Goal: Task Accomplishment & Management: Use online tool/utility

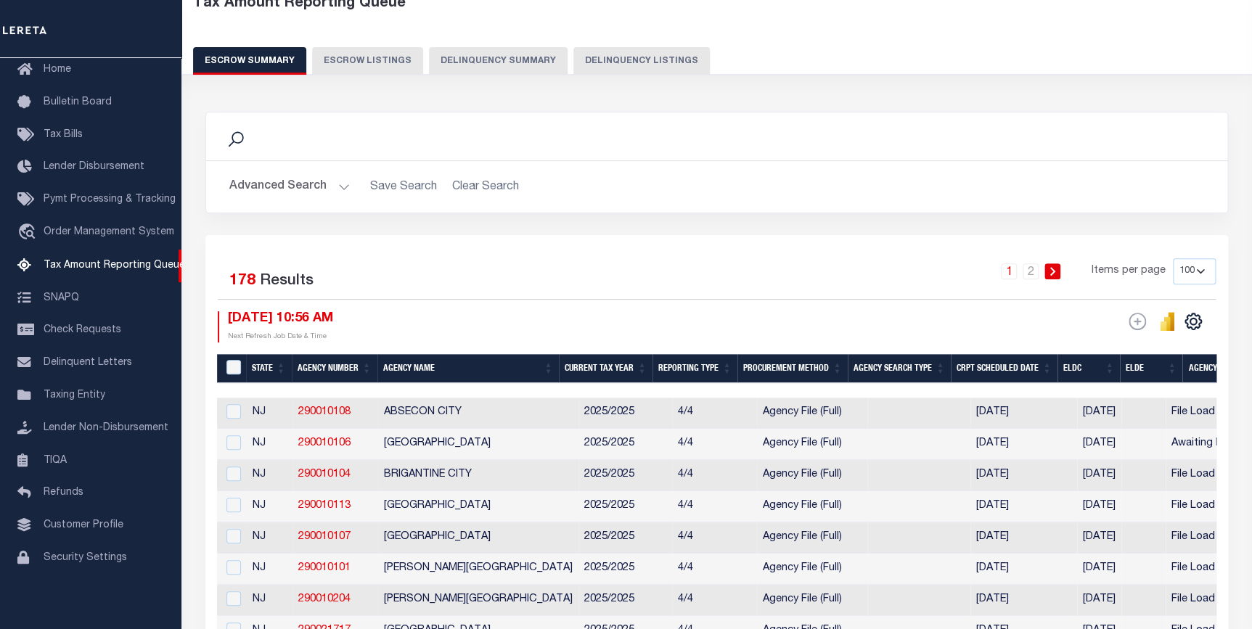
scroll to position [65, 0]
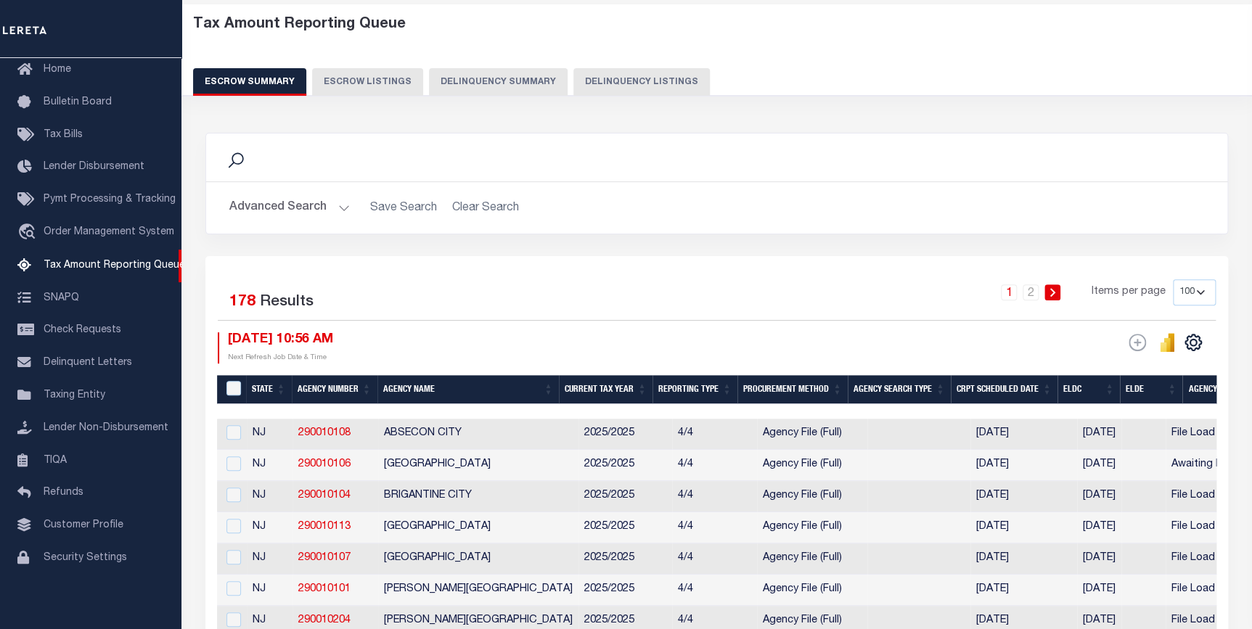
click at [1180, 291] on select "10 25 50 100 500" at bounding box center [1194, 292] width 43 height 26
select select "10"
click at [1173, 279] on select "10 25 50 100 500" at bounding box center [1194, 292] width 43 height 26
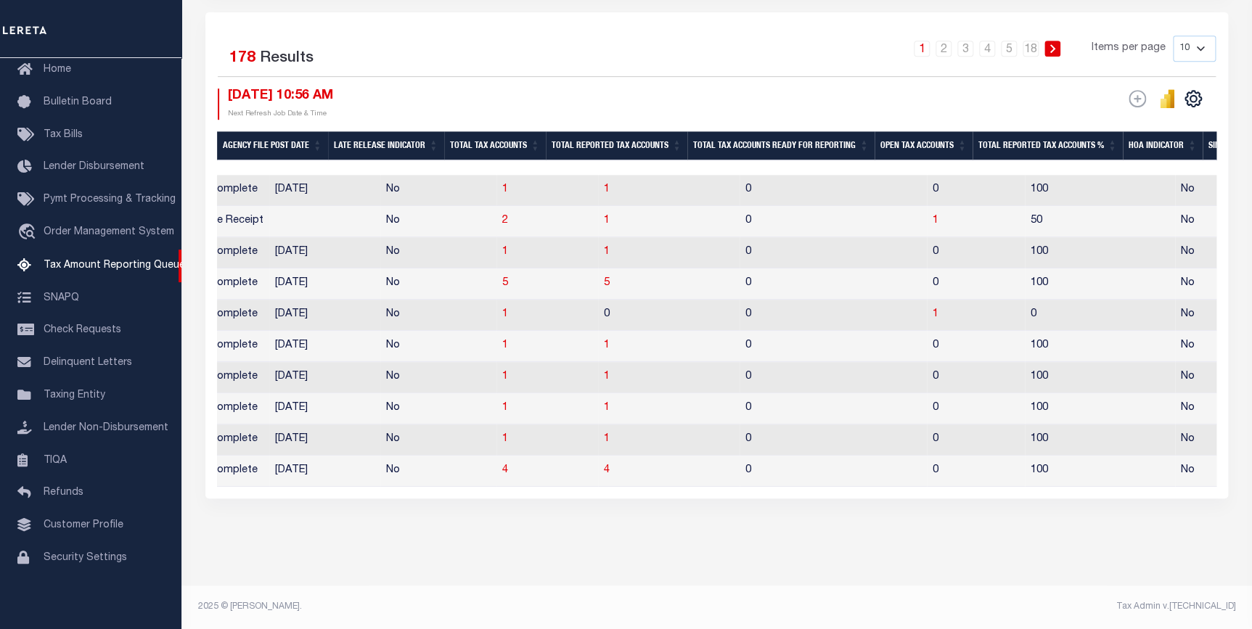
scroll to position [0, 0]
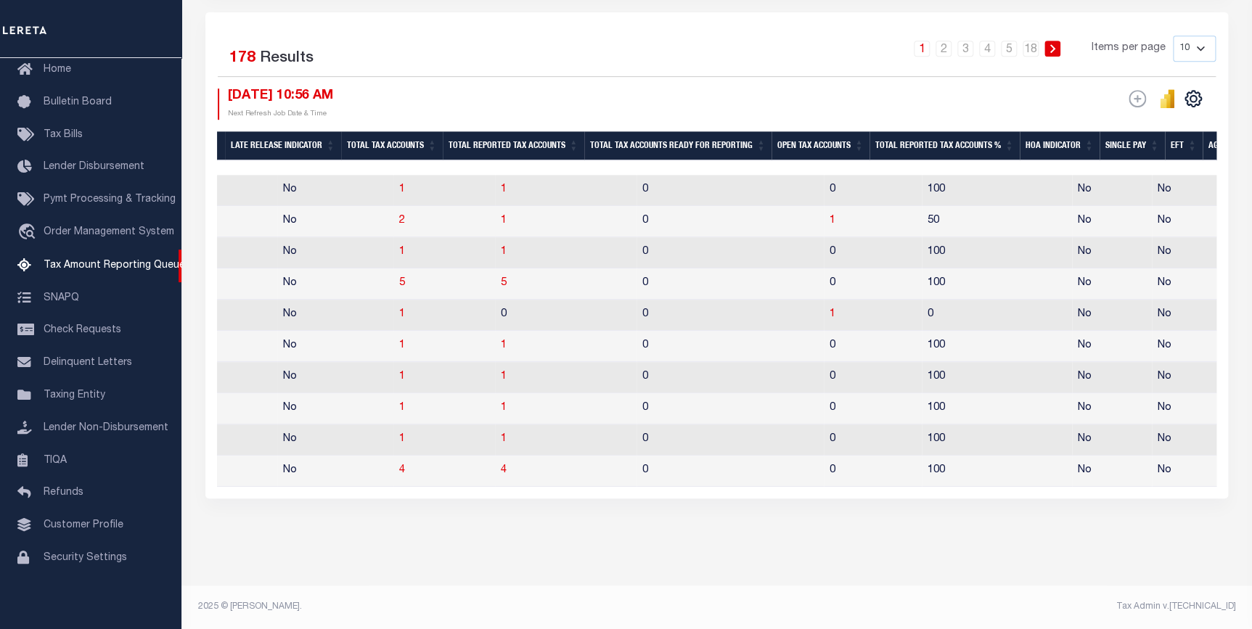
click at [819, 131] on th "Open Tax Accounts" at bounding box center [820, 146] width 98 height 30
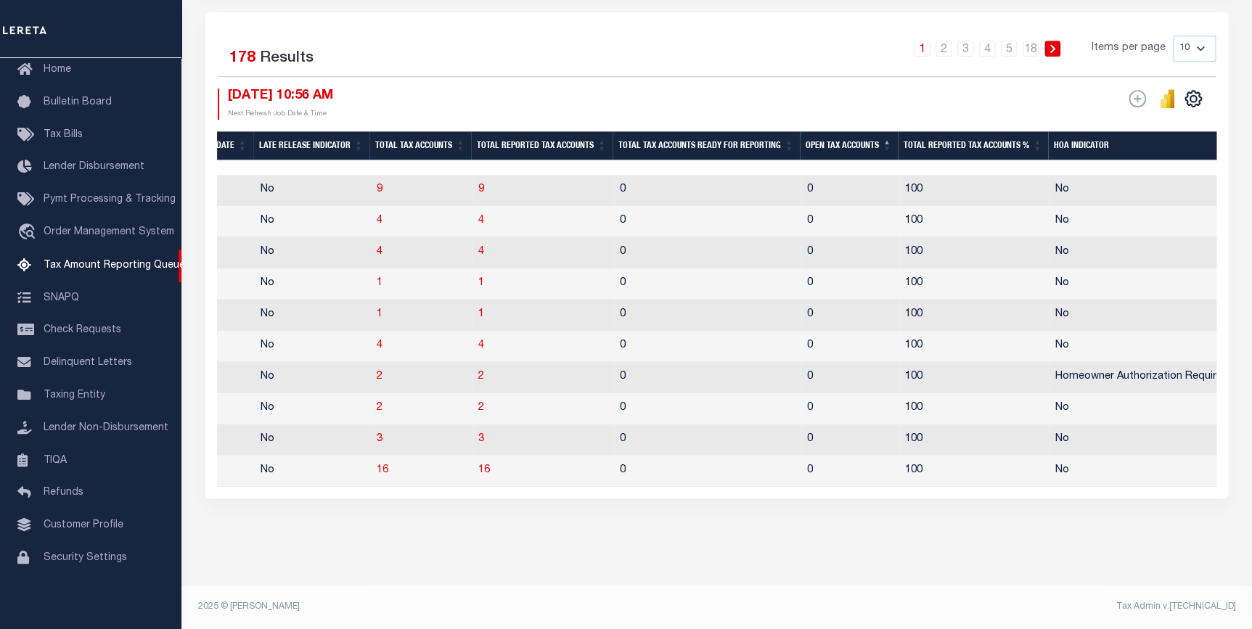
click at [819, 131] on th "Open Tax Accounts" at bounding box center [849, 146] width 98 height 30
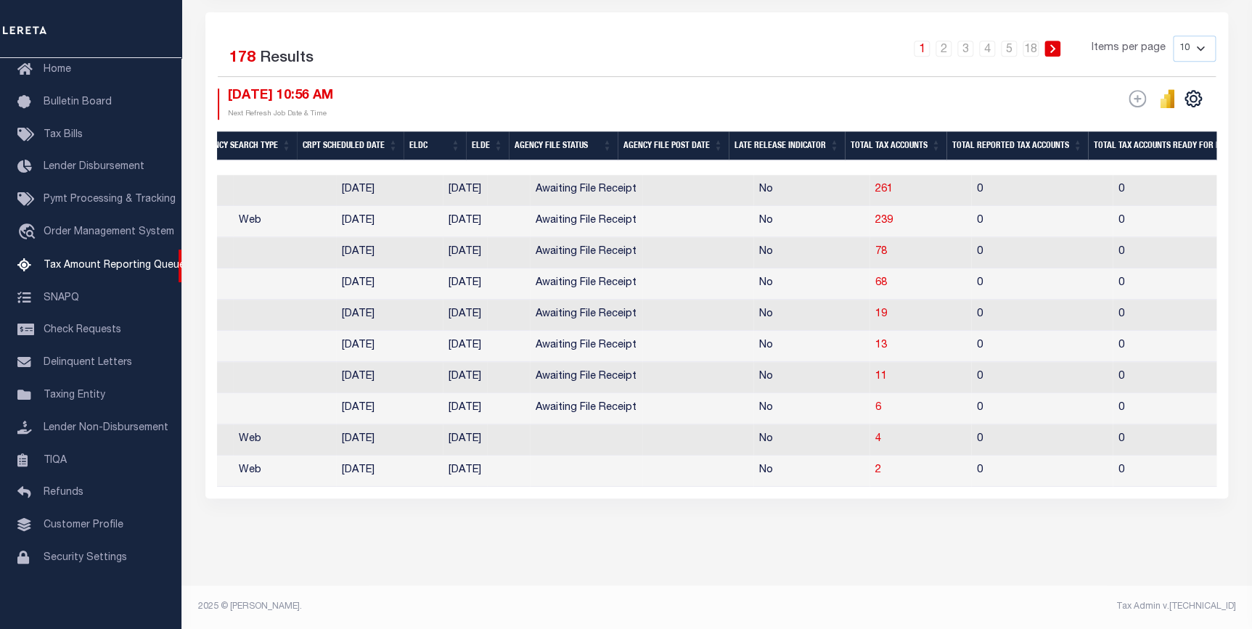
scroll to position [0, 673]
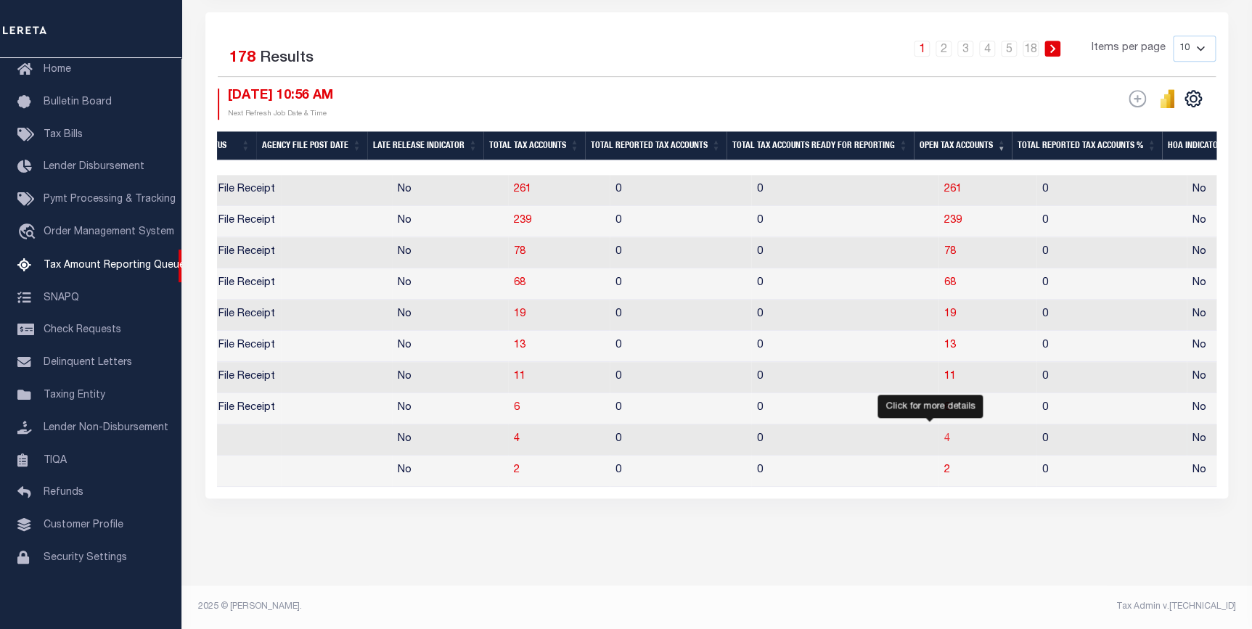
click at [944, 434] on span "4" at bounding box center [947, 439] width 6 height 10
select select "100"
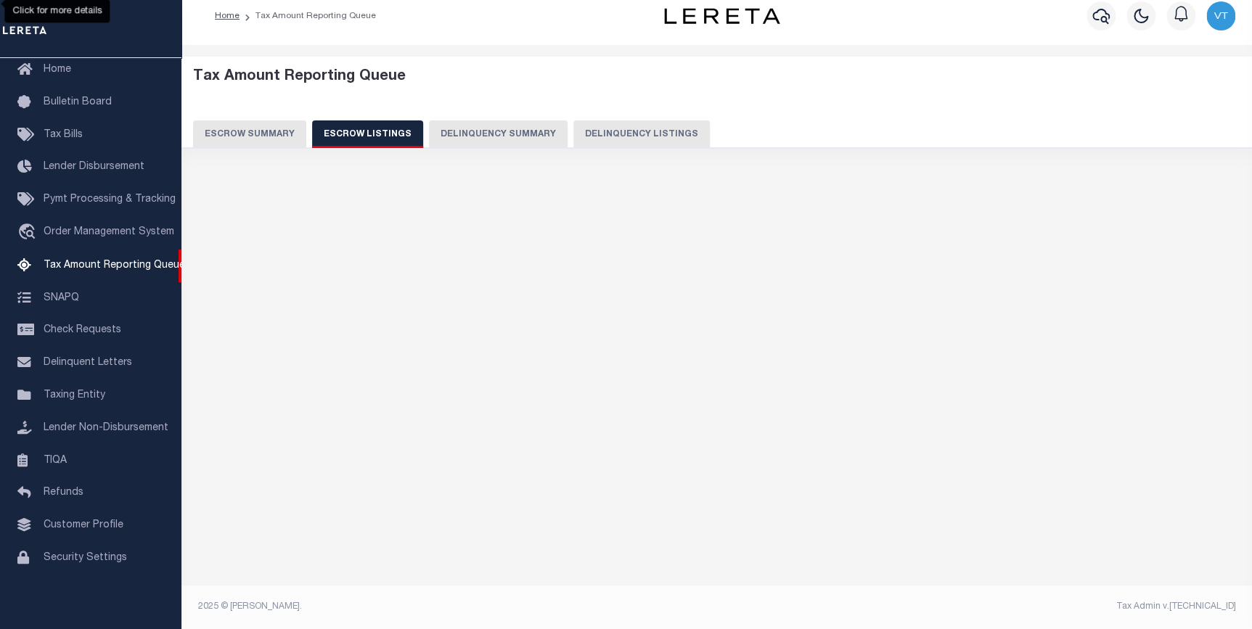
select select "100"
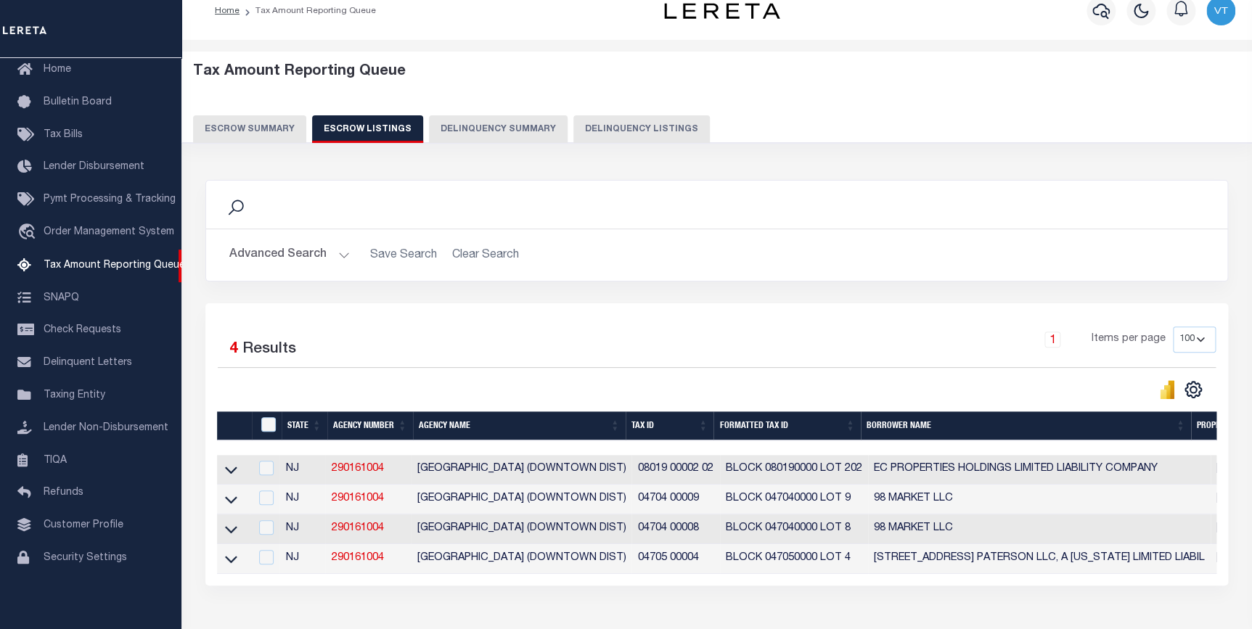
scroll to position [0, 0]
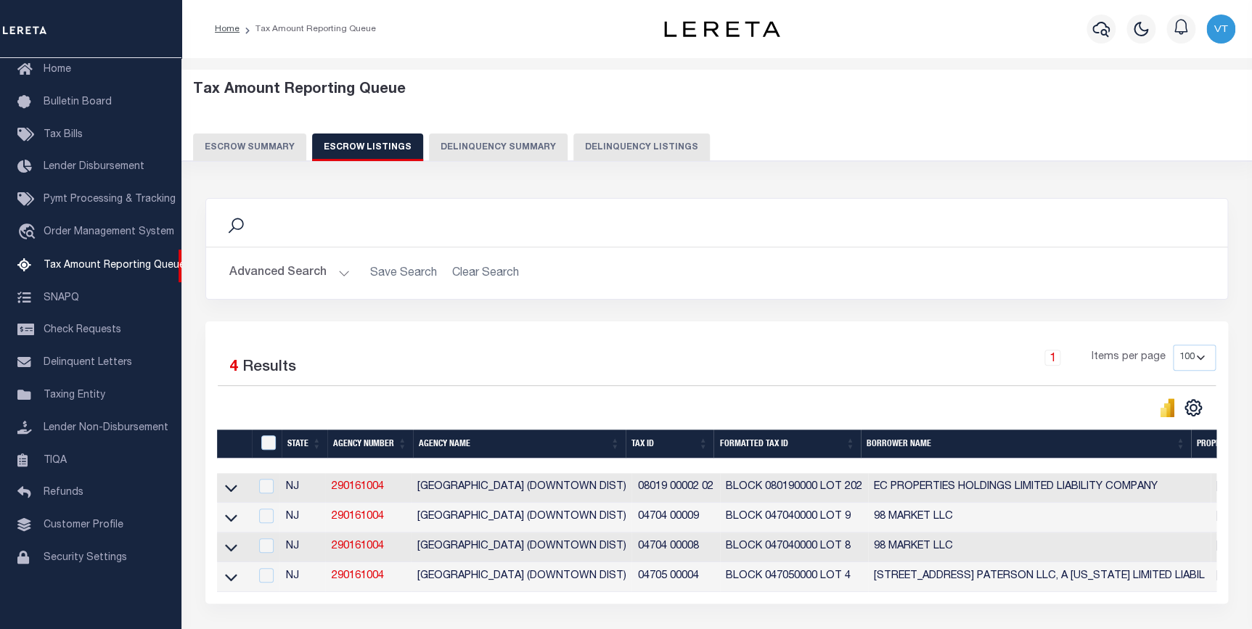
click at [241, 152] on button "Escrow Summary" at bounding box center [249, 148] width 113 height 28
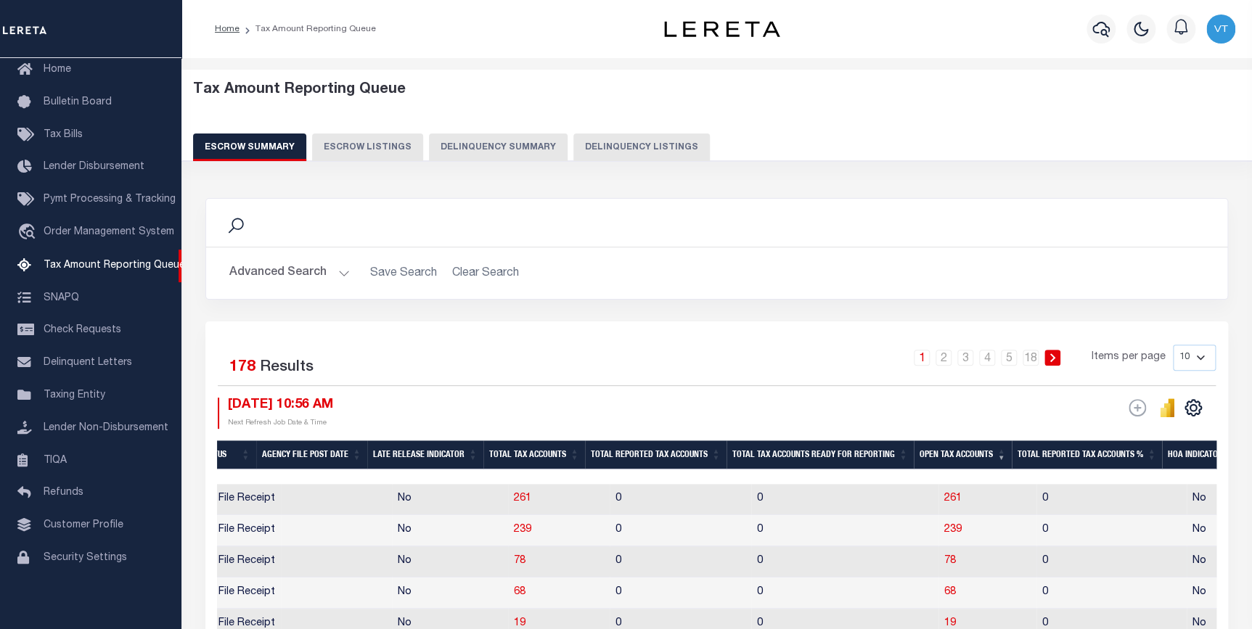
scroll to position [329, 0]
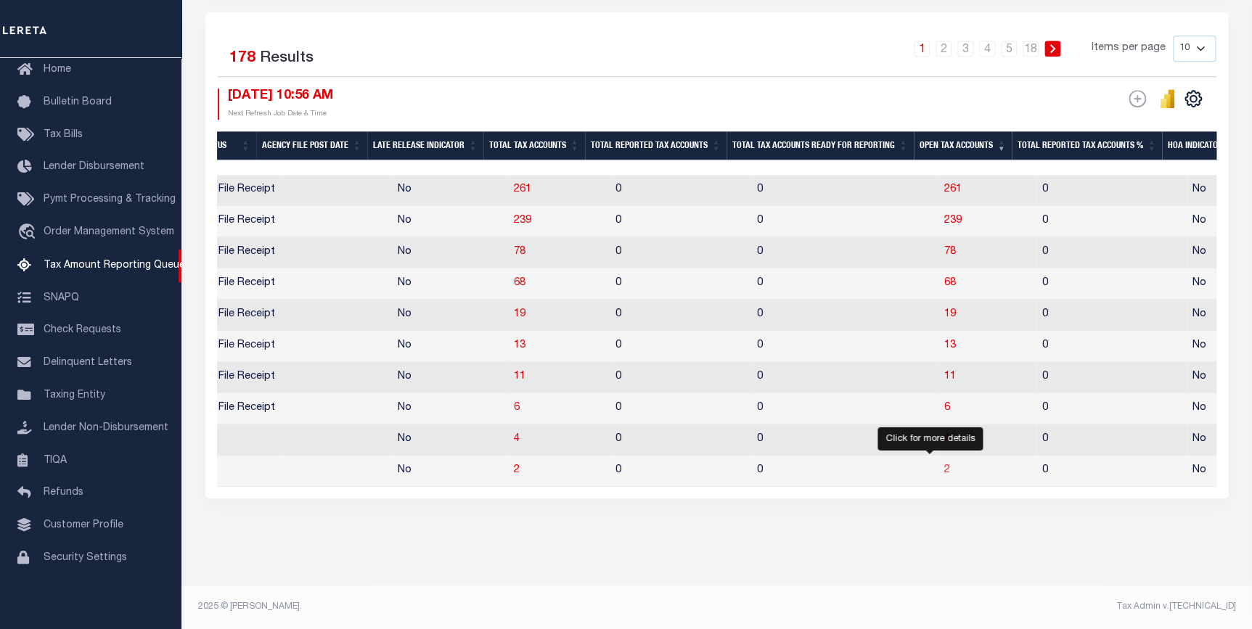
click at [944, 465] on span "2" at bounding box center [947, 470] width 6 height 10
select select "100"
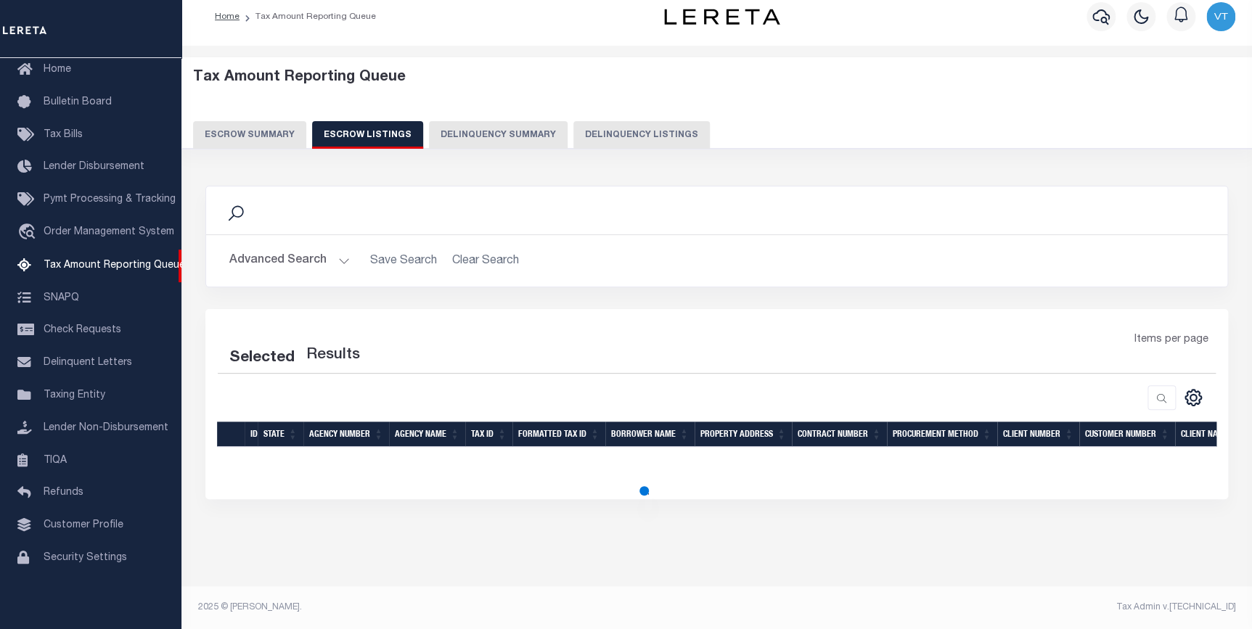
select select "100"
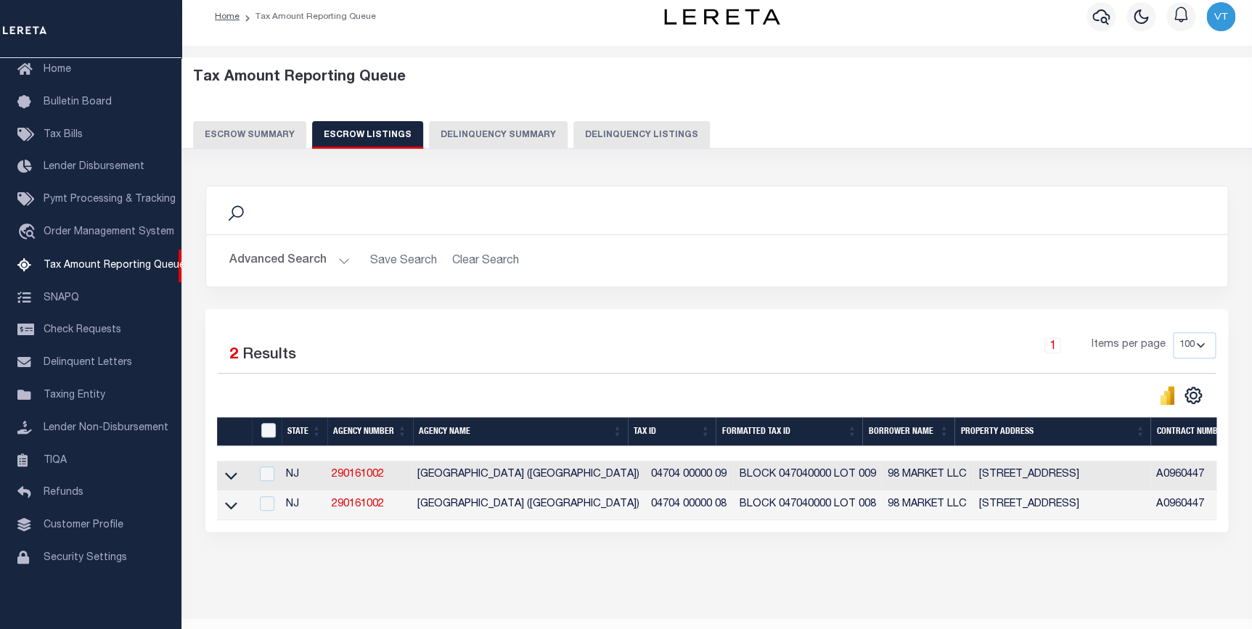
scroll to position [58, 0]
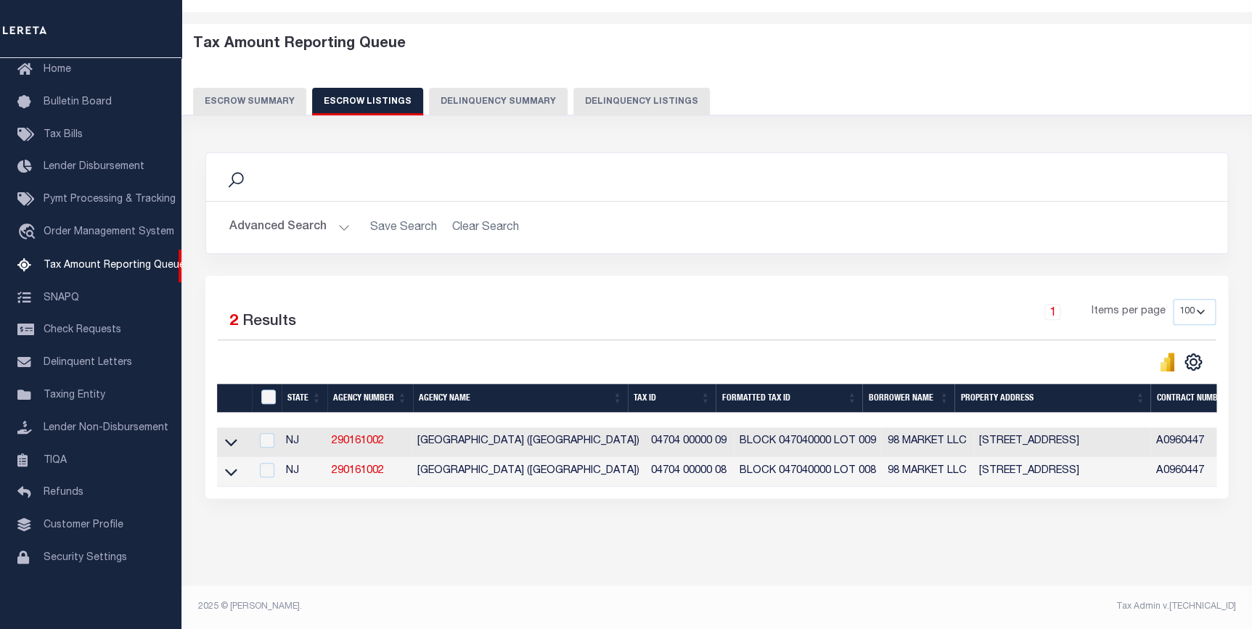
click at [256, 88] on button "Escrow Summary" at bounding box center [249, 102] width 113 height 28
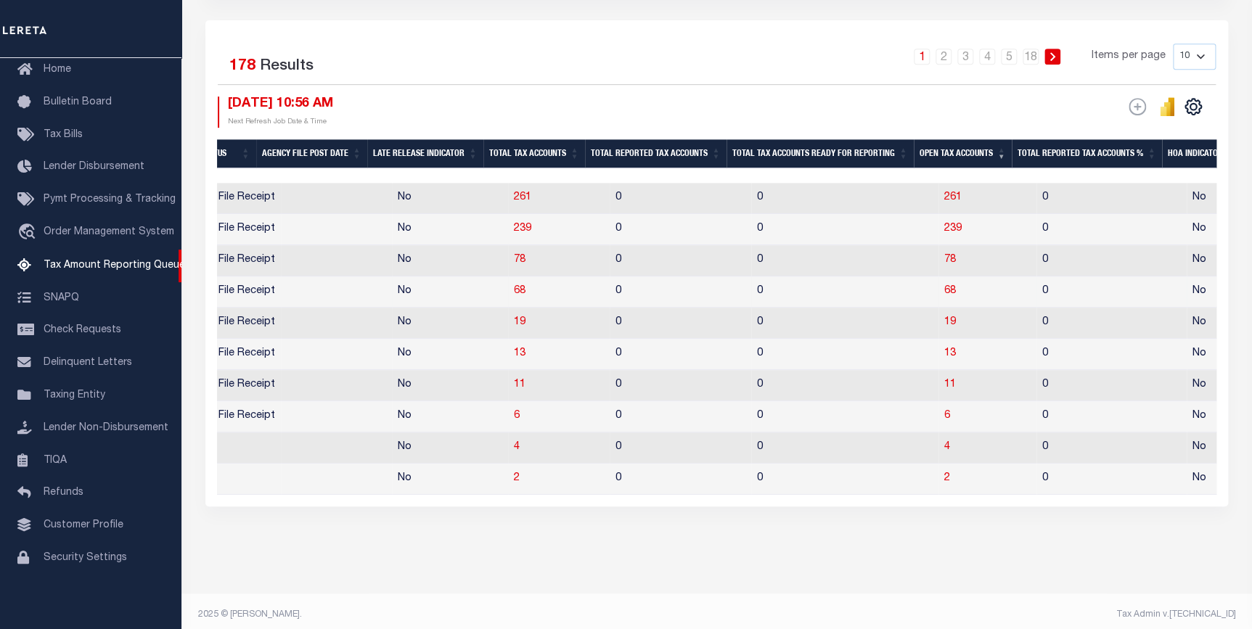
scroll to position [329, 0]
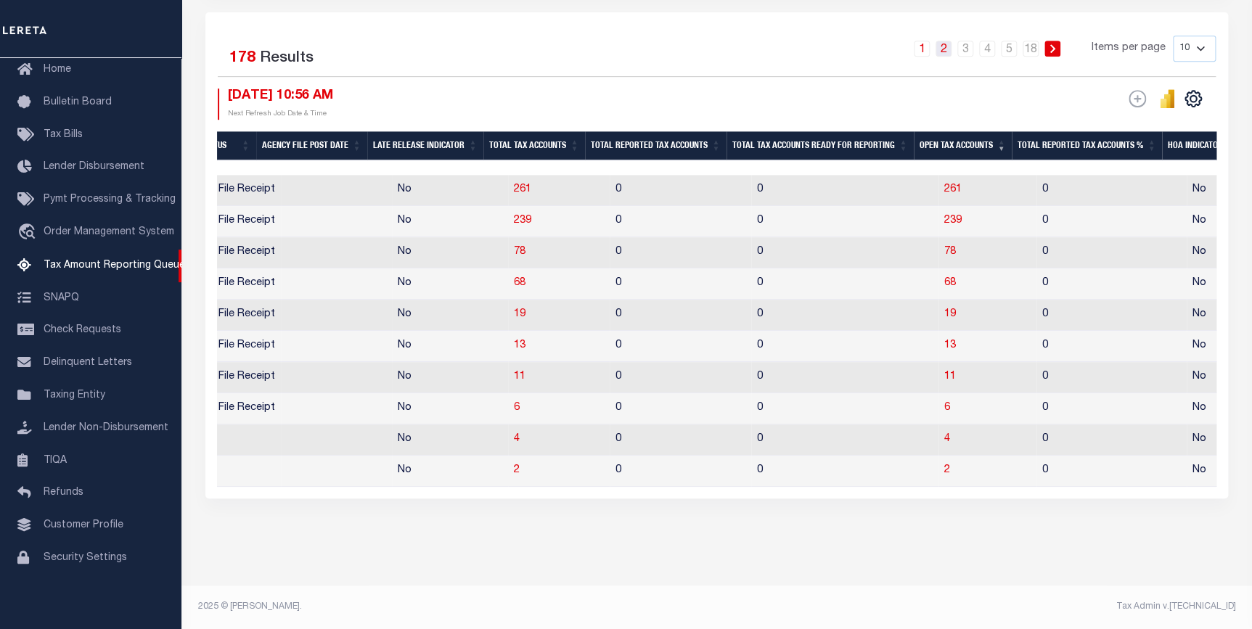
click at [947, 41] on link "2" at bounding box center [943, 49] width 16 height 16
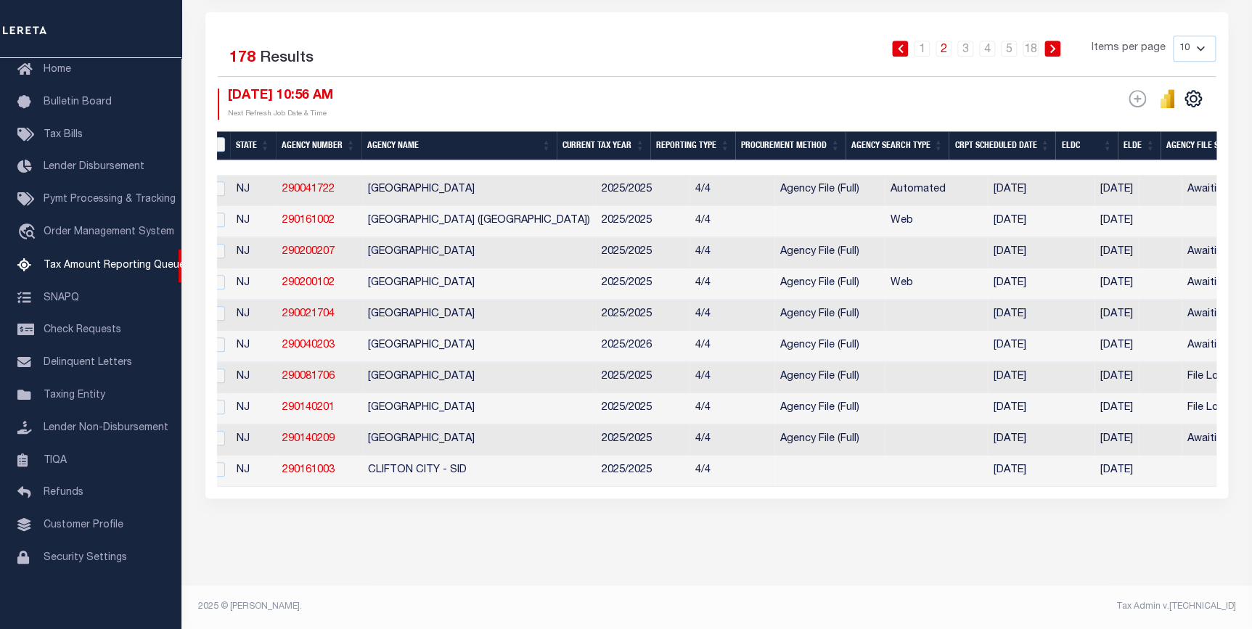
scroll to position [0, 0]
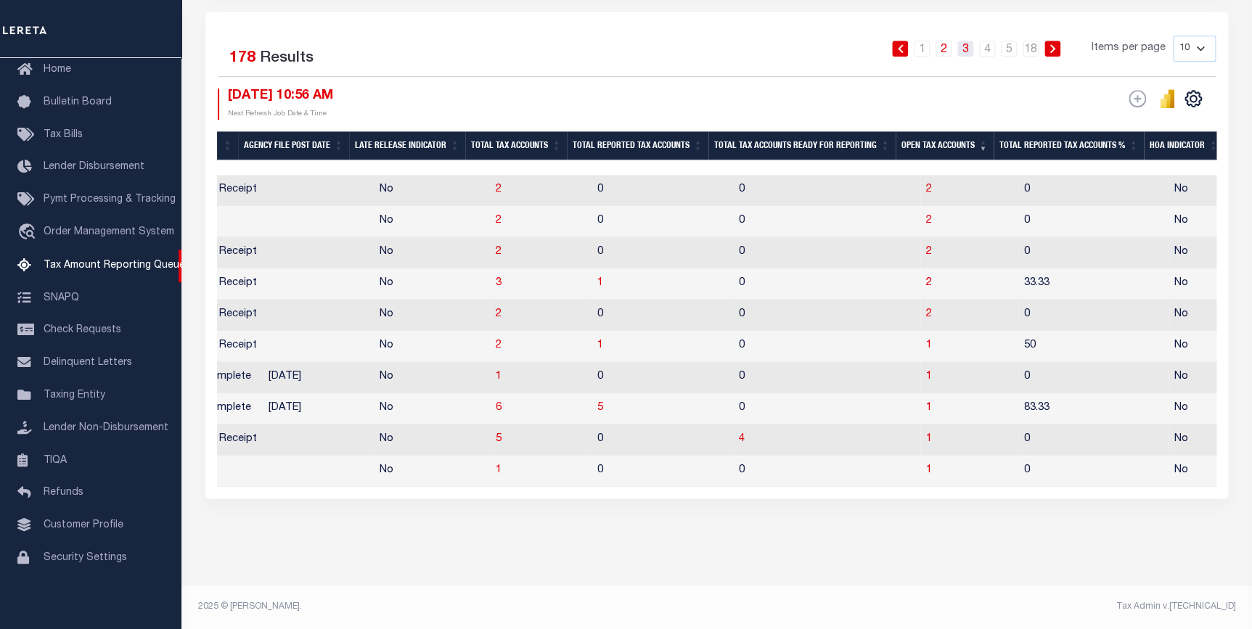
click at [969, 41] on link "3" at bounding box center [965, 49] width 16 height 16
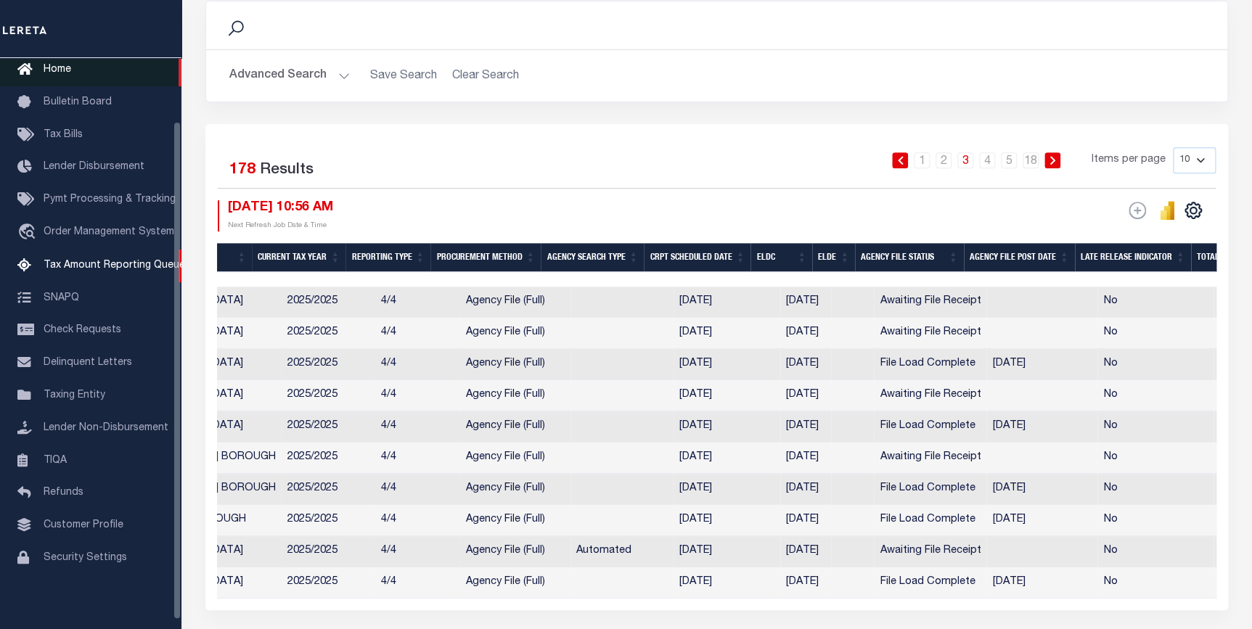
click at [51, 70] on span "Home" at bounding box center [58, 70] width 28 height 10
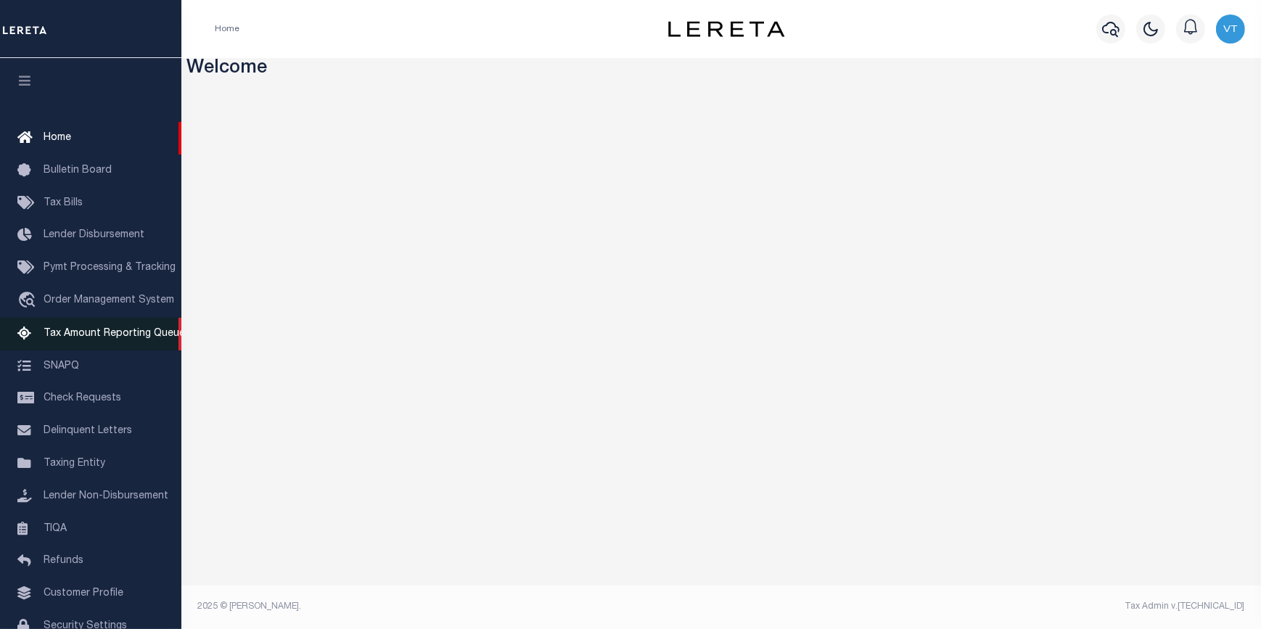
click at [83, 339] on span "Tax Amount Reporting Queue" at bounding box center [115, 334] width 142 height 10
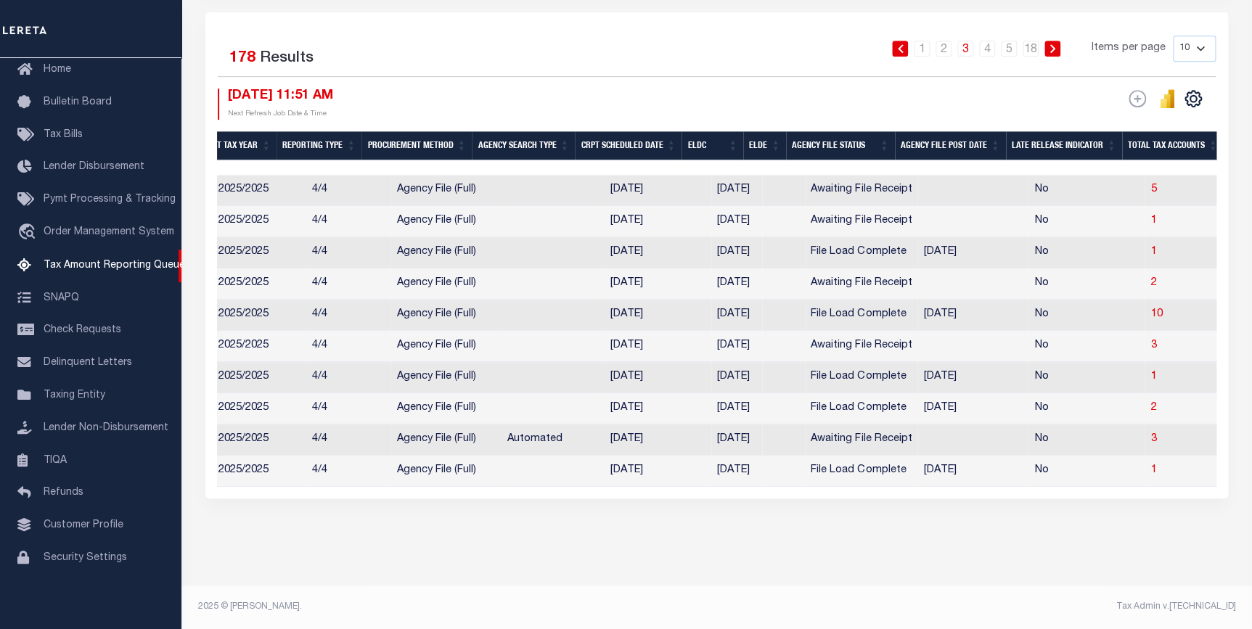
scroll to position [0, 524]
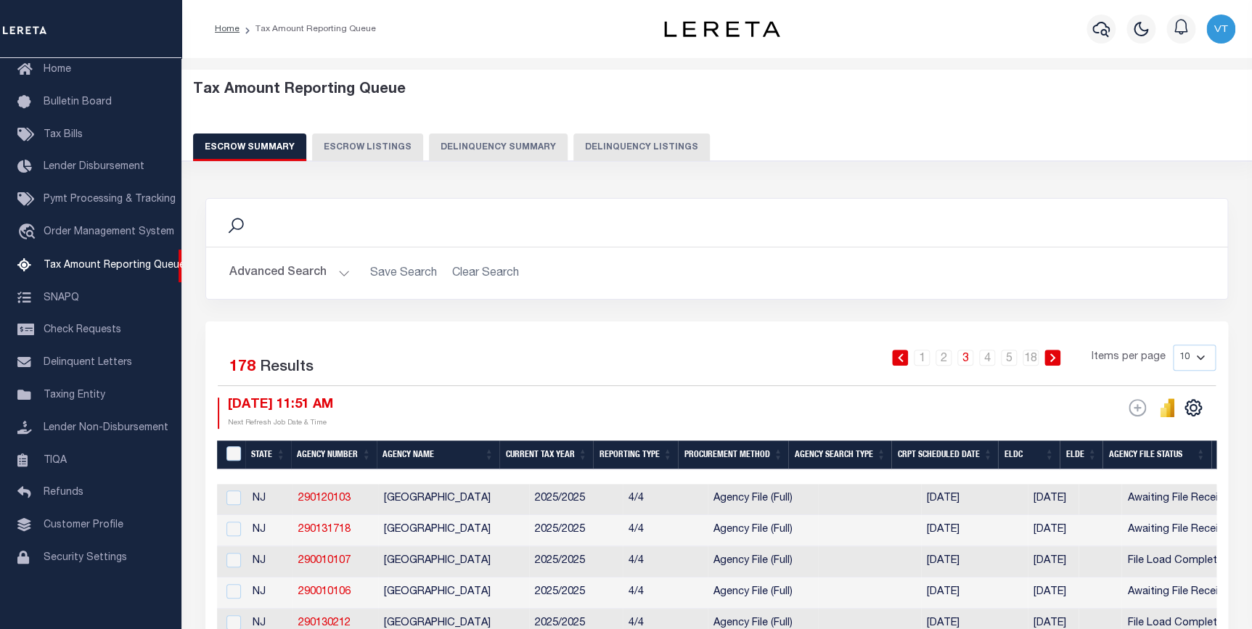
click at [340, 272] on button "Advanced Search" at bounding box center [289, 273] width 120 height 28
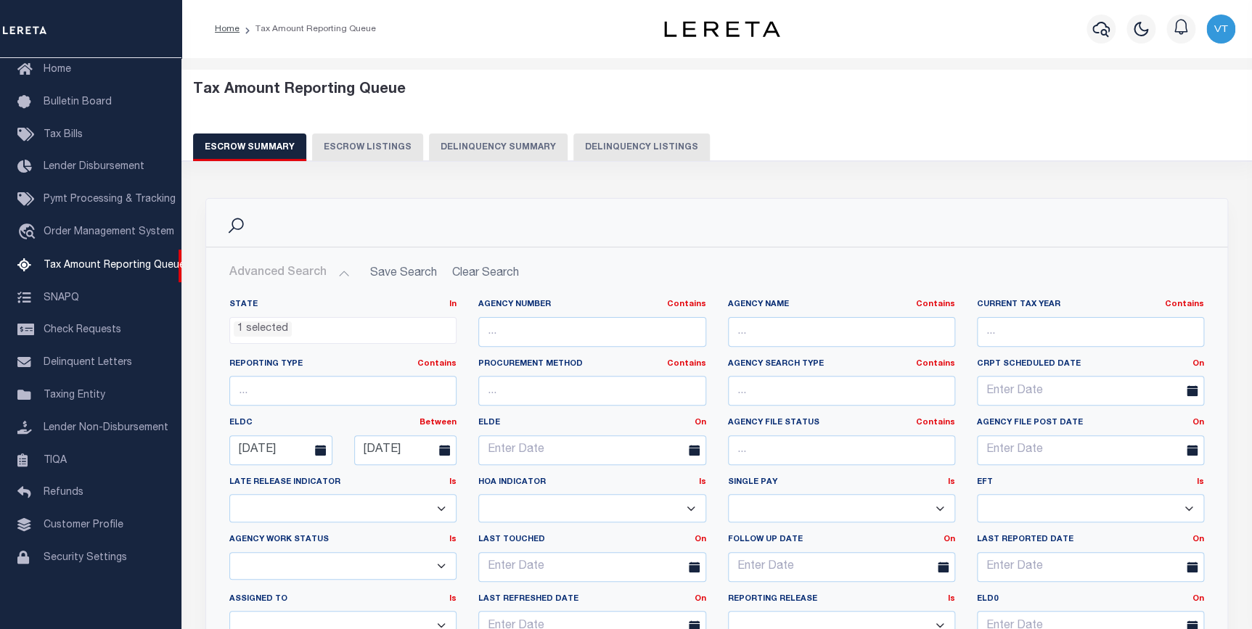
click at [319, 451] on icon at bounding box center [320, 450] width 11 height 11
click at [295, 450] on input "[DATE]" at bounding box center [280, 450] width 103 height 30
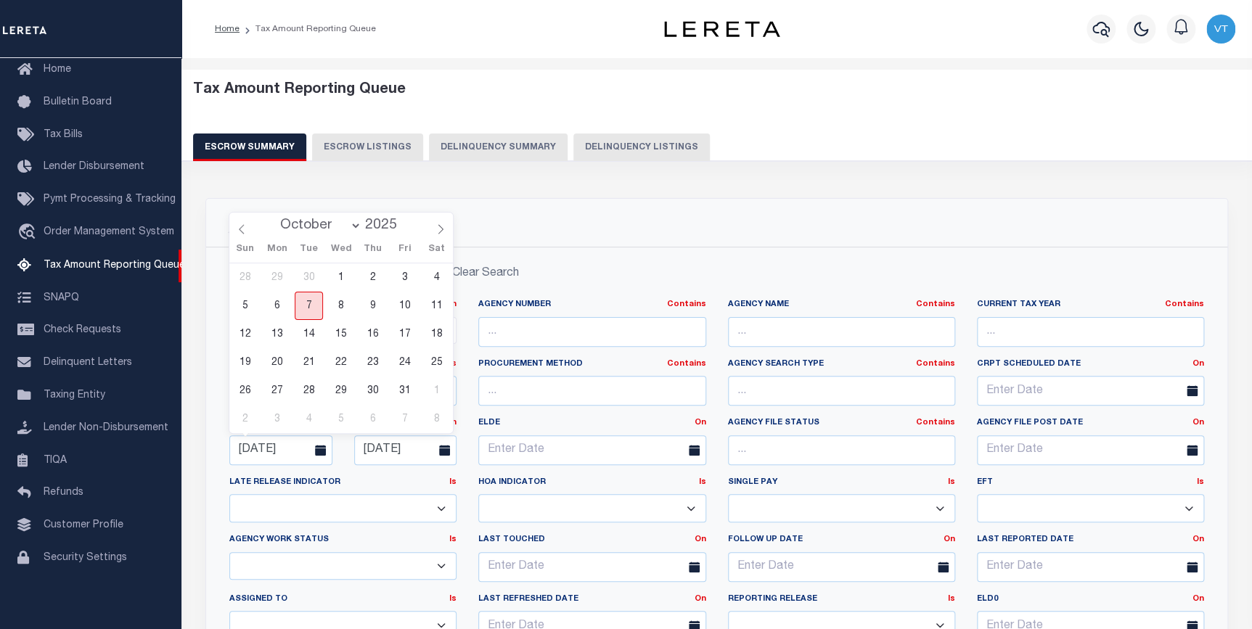
click at [311, 300] on span "7" at bounding box center [309, 306] width 28 height 28
type input "[DATE]"
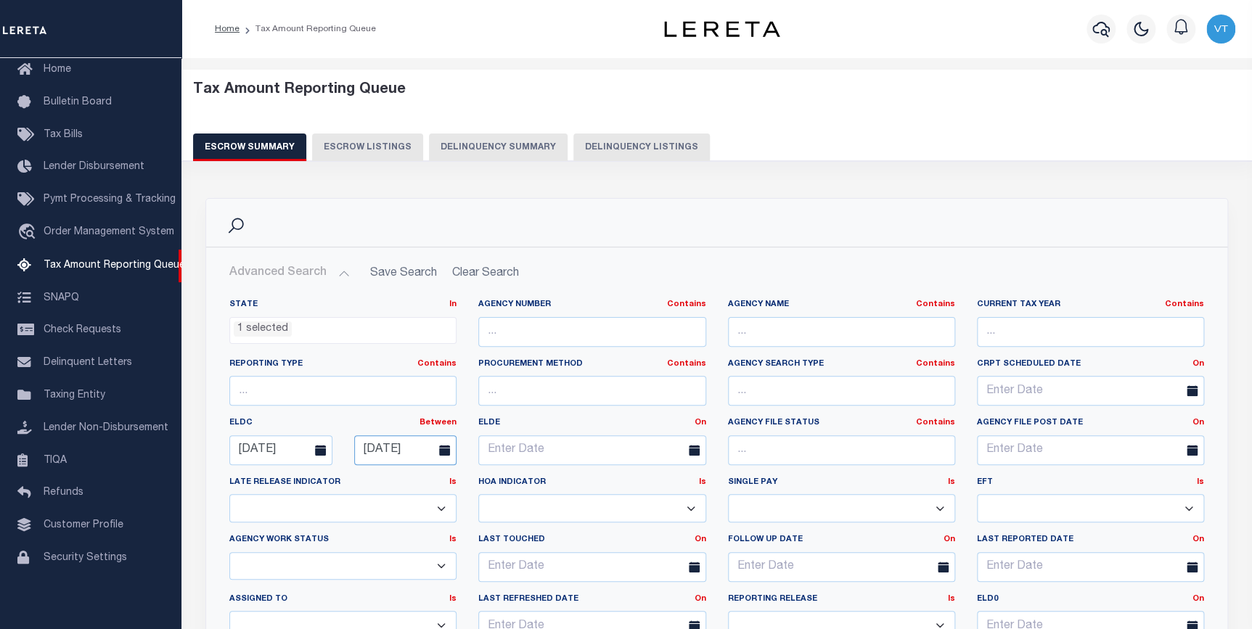
click at [421, 448] on input "[DATE]" at bounding box center [405, 450] width 103 height 30
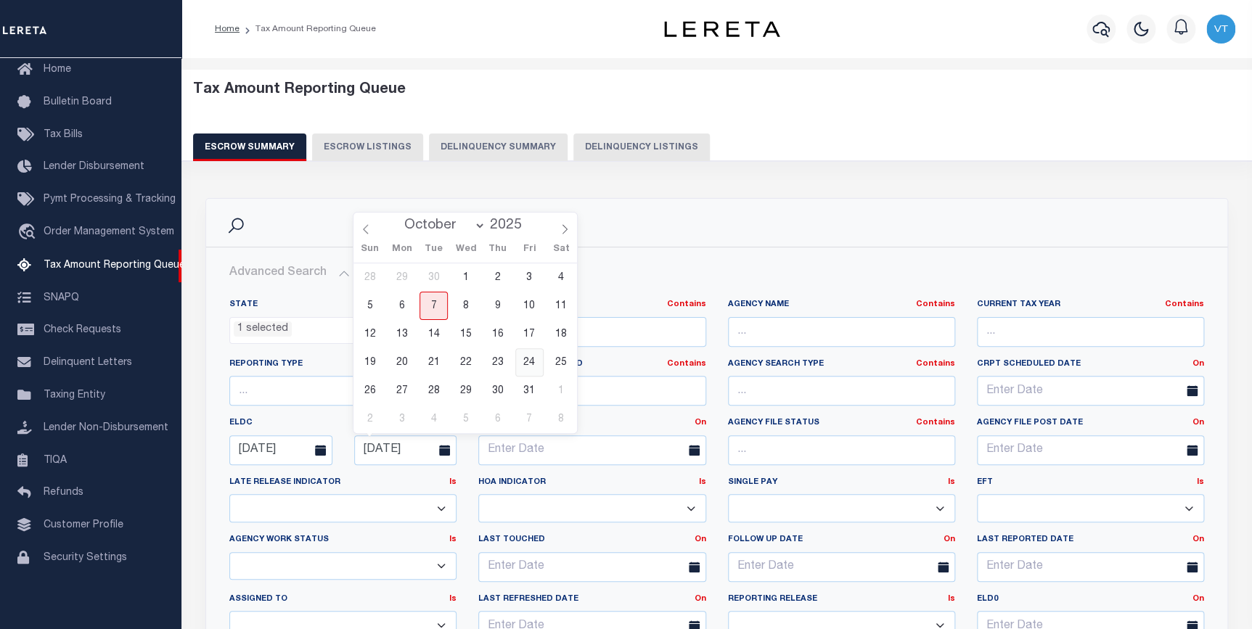
click at [526, 362] on span "24" at bounding box center [529, 362] width 28 height 28
type input "[DATE]"
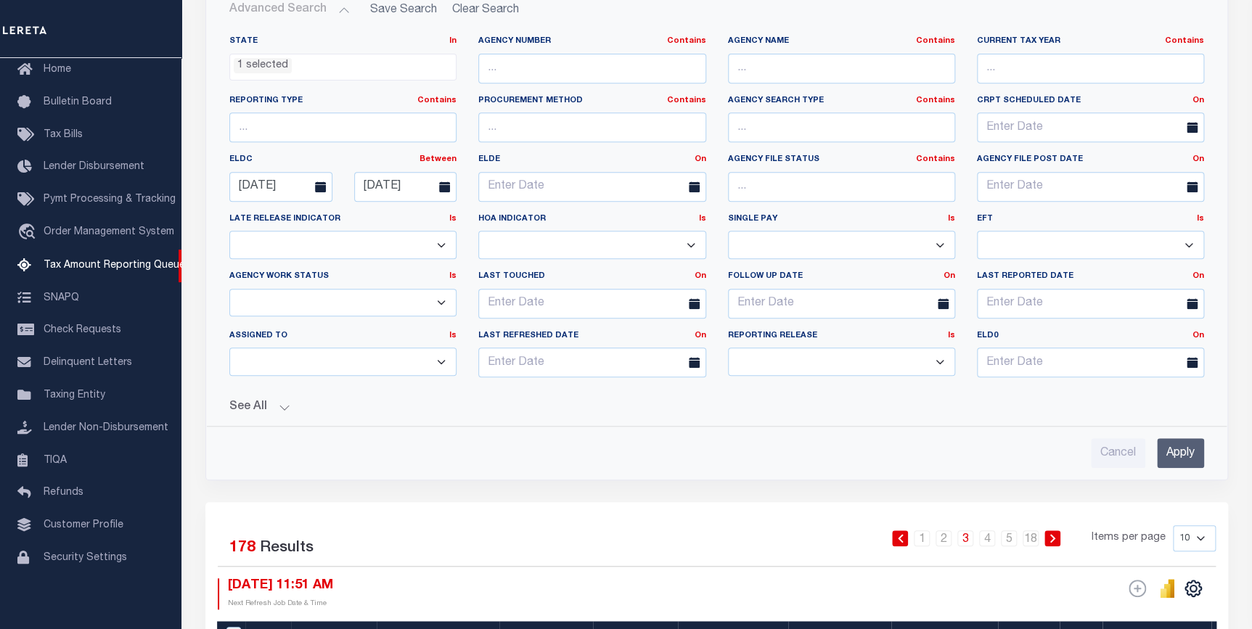
click at [1186, 455] on input "Apply" at bounding box center [1180, 453] width 47 height 30
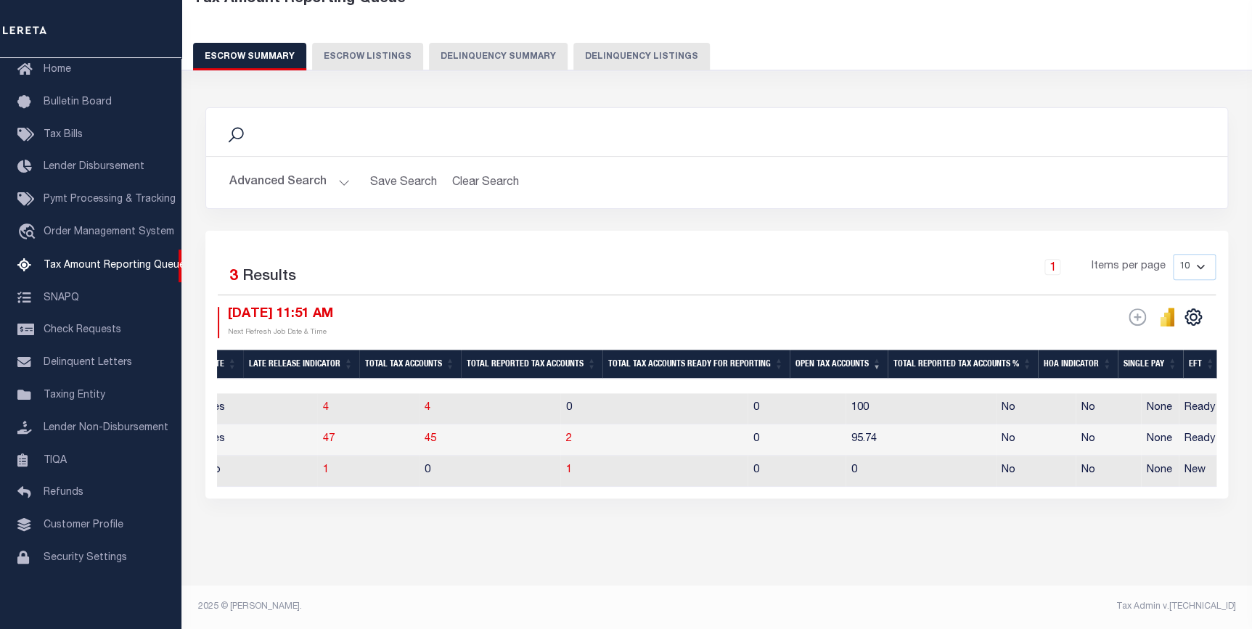
click at [331, 168] on button "Advanced Search" at bounding box center [289, 182] width 120 height 28
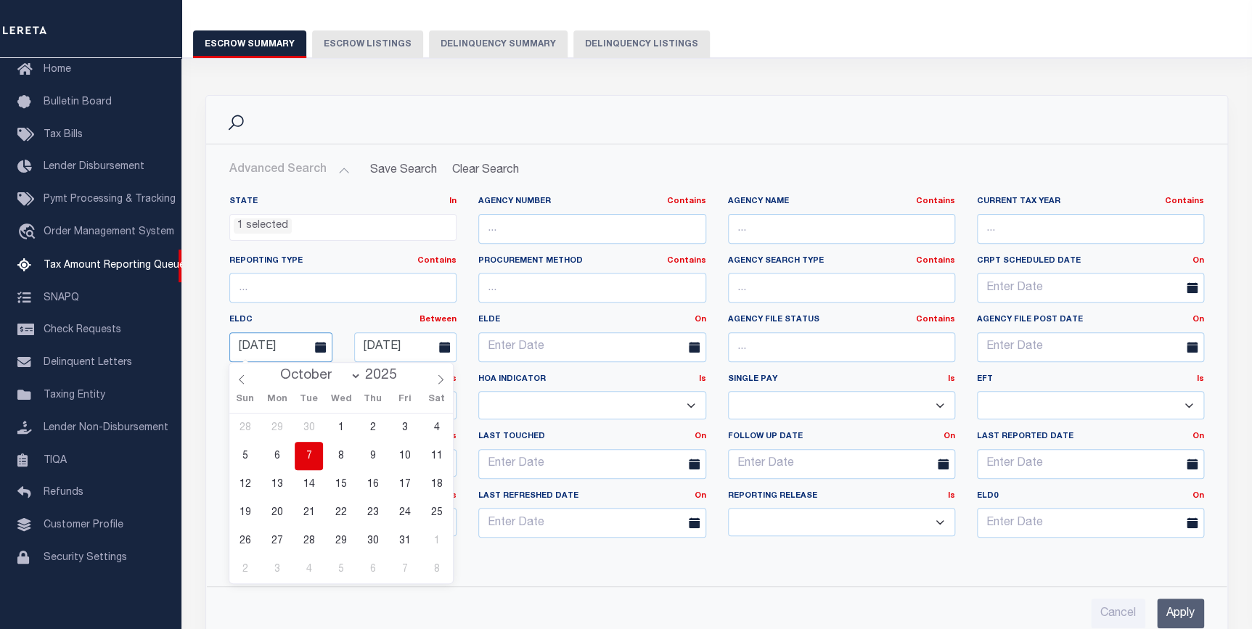
click at [295, 340] on input "[DATE]" at bounding box center [280, 347] width 103 height 30
click at [402, 508] on span "24" at bounding box center [404, 513] width 28 height 28
type input "[DATE]"
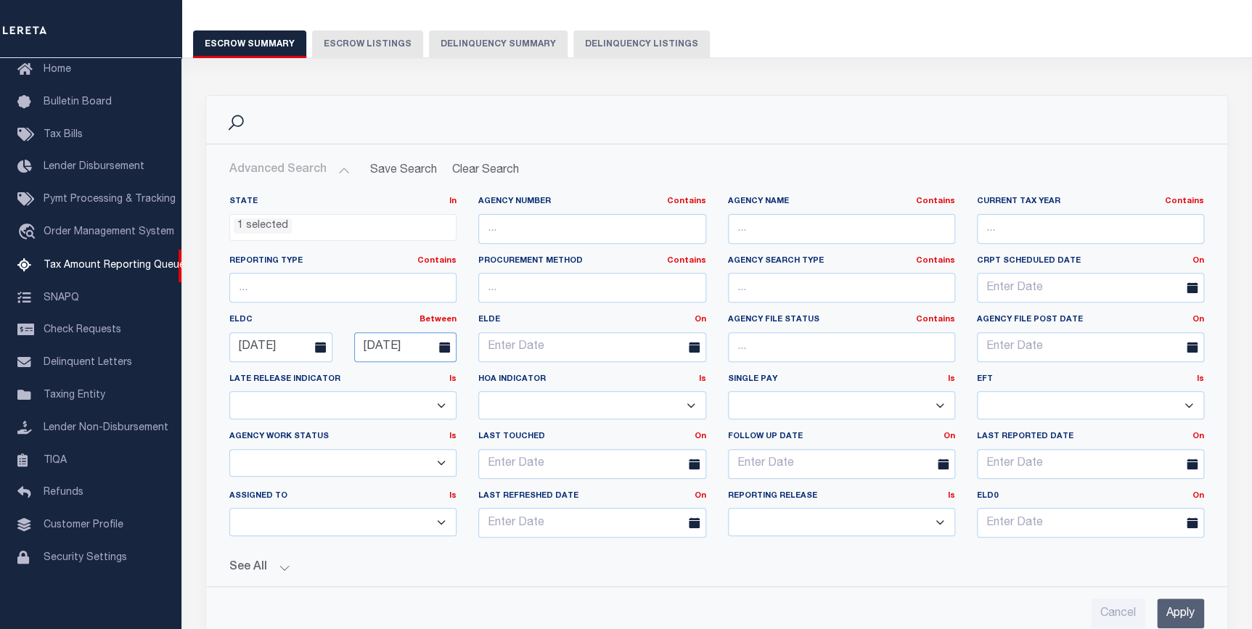
click at [393, 341] on input "[DATE]" at bounding box center [405, 347] width 103 height 30
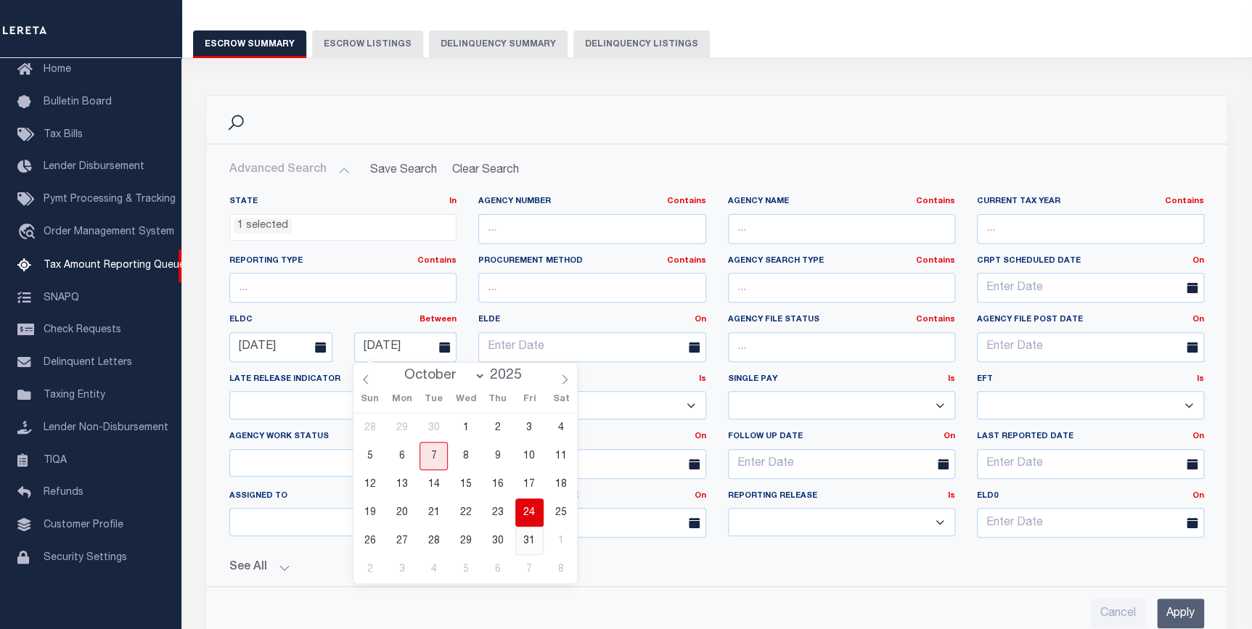
click at [524, 538] on span "31" at bounding box center [529, 541] width 28 height 28
type input "[DATE]"
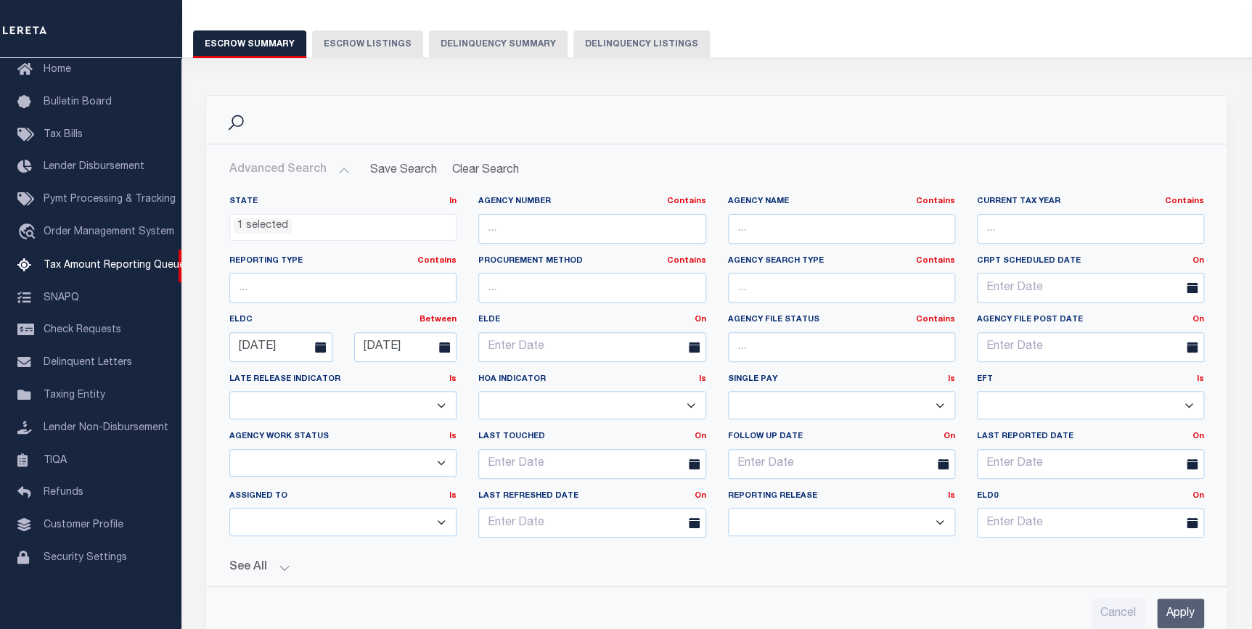
click at [1174, 608] on input "Apply" at bounding box center [1180, 614] width 47 height 30
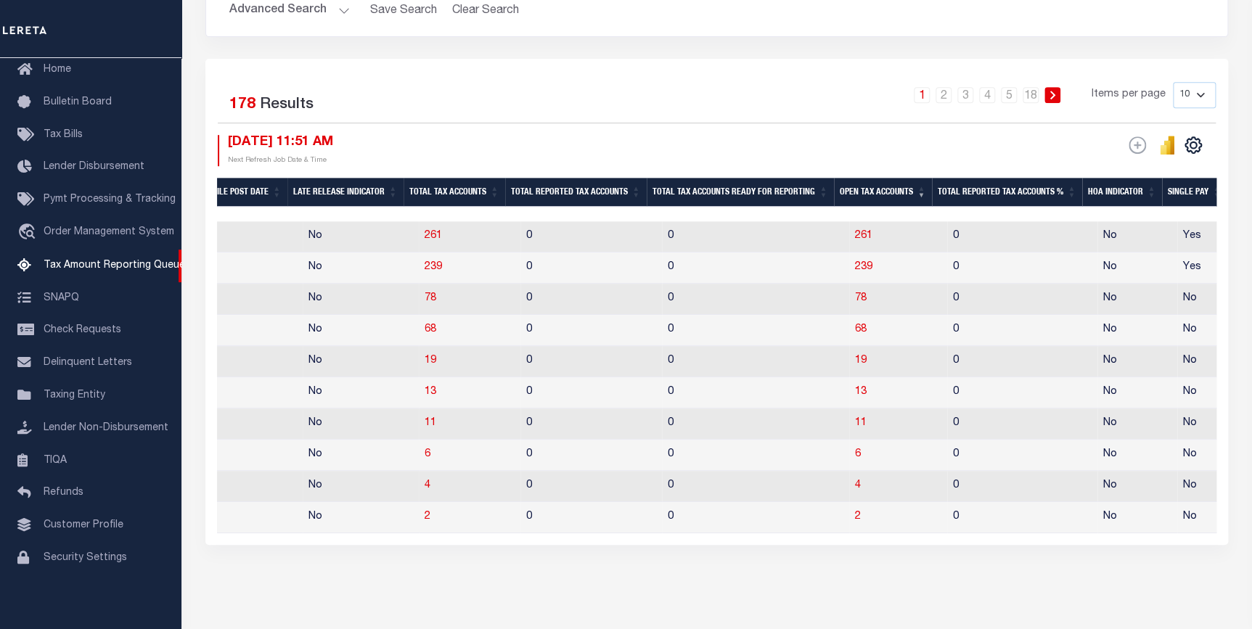
click at [877, 193] on th "Open Tax Accounts" at bounding box center [883, 193] width 98 height 30
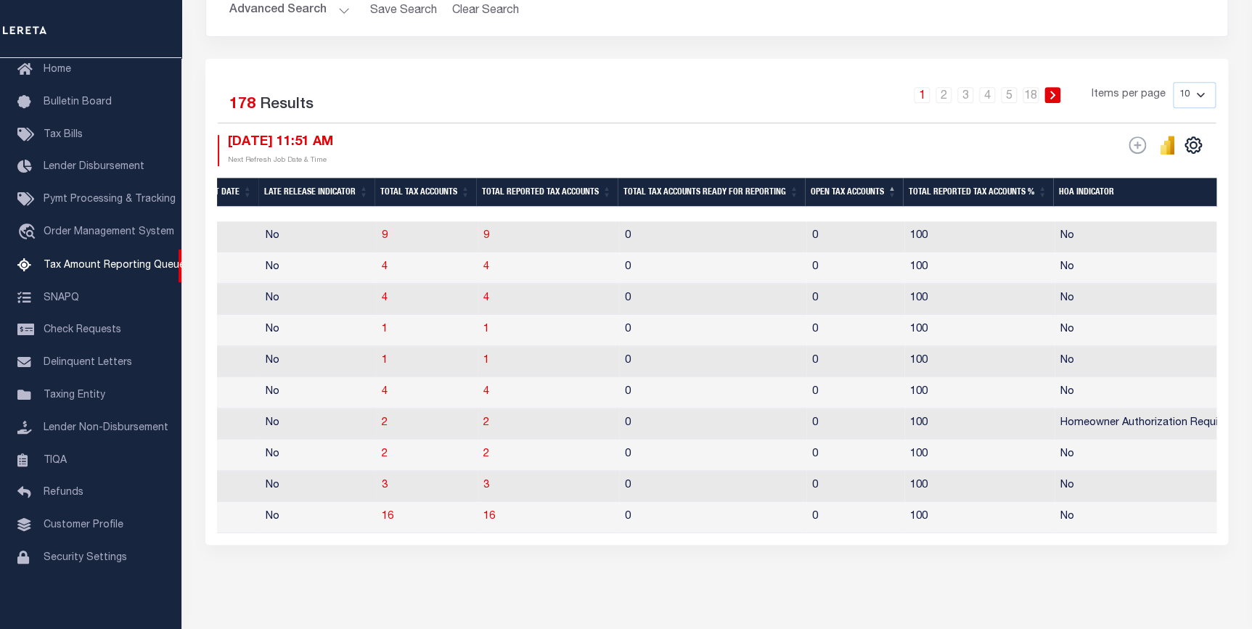
click at [836, 192] on th "Open Tax Accounts" at bounding box center [854, 193] width 98 height 30
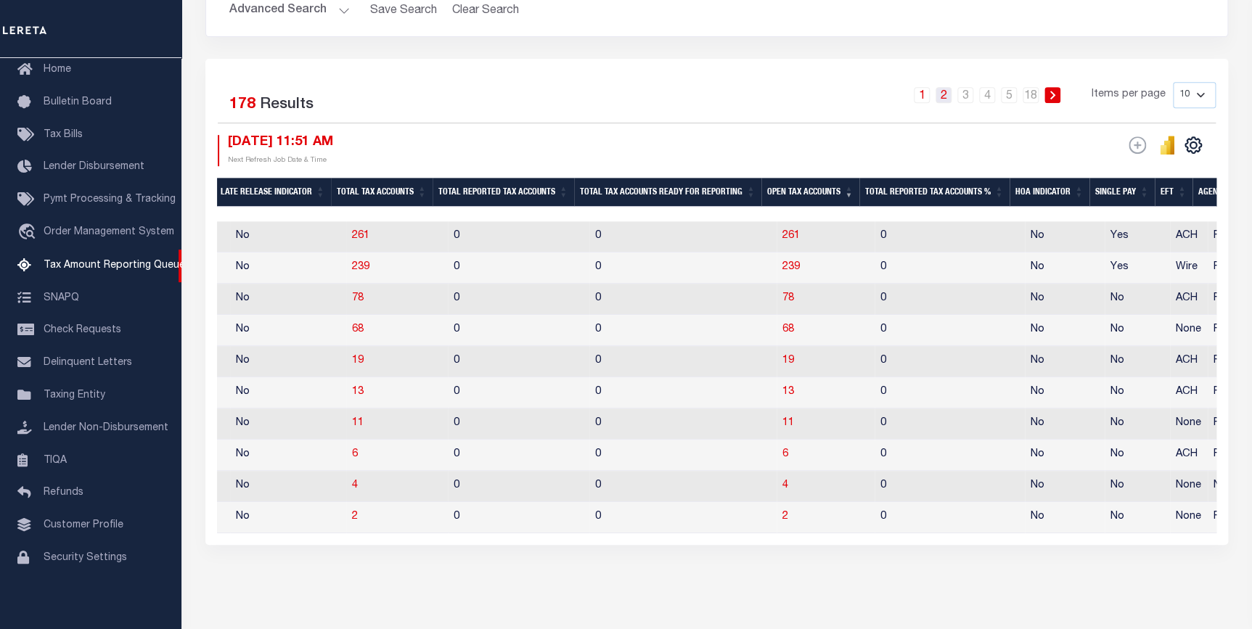
click at [943, 91] on link "2" at bounding box center [943, 95] width 16 height 16
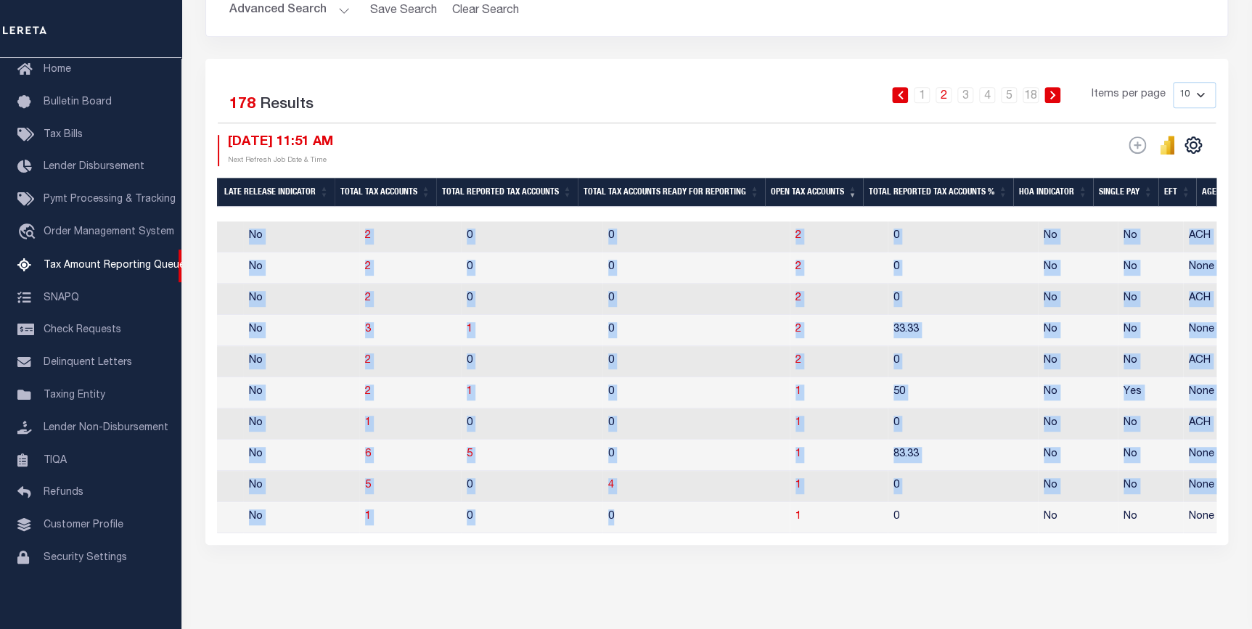
drag, startPoint x: 711, startPoint y: 542, endPoint x: 607, endPoint y: 552, distance: 104.9
click at [607, 533] on div "State Agency Number Agency Name Current Tax Year Reporting Type Procurement Met…" at bounding box center [716, 377] width 999 height 312
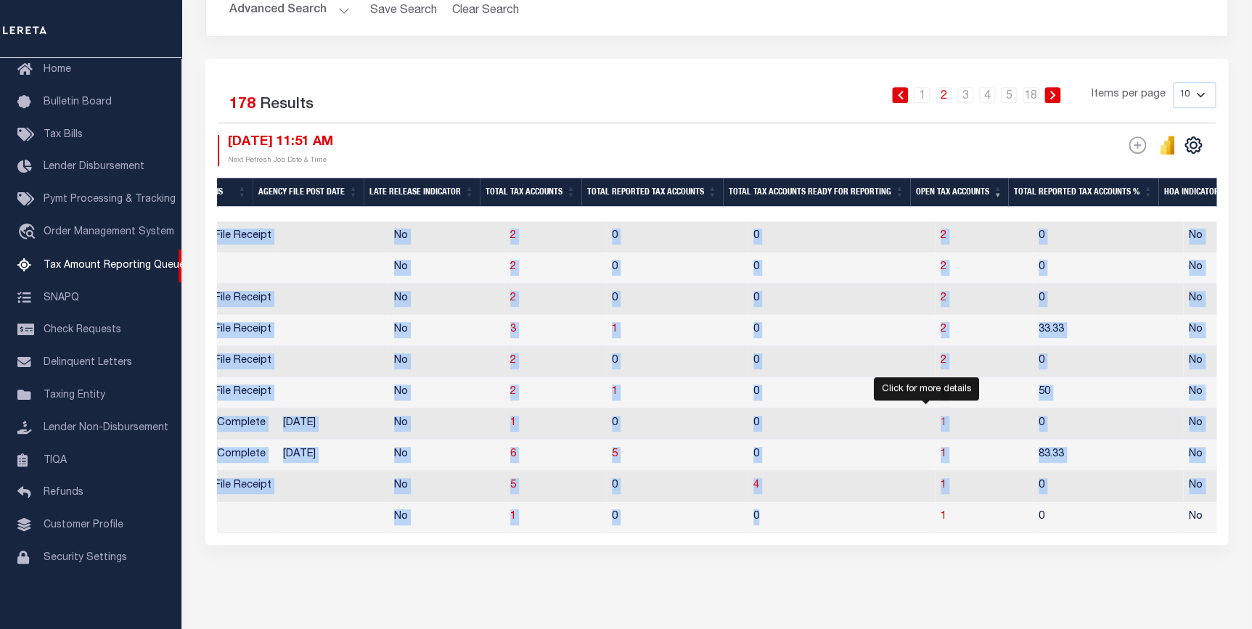
click at [940, 428] on span "1" at bounding box center [943, 423] width 6 height 10
select select "100"
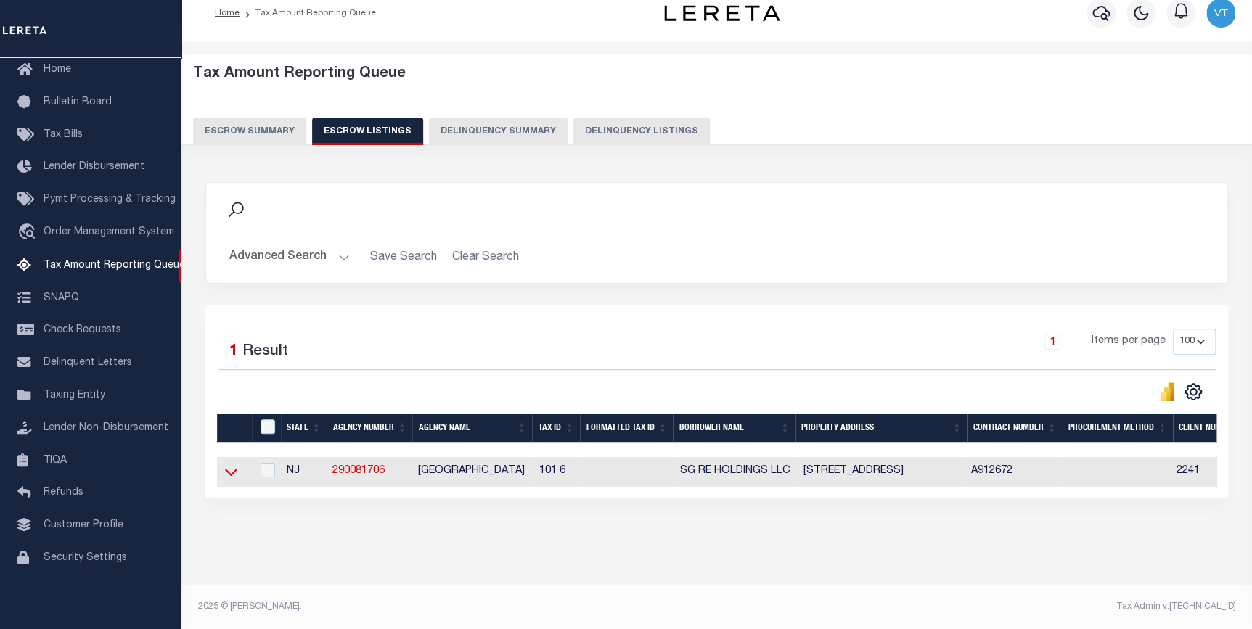
click at [230, 464] on icon at bounding box center [231, 471] width 12 height 15
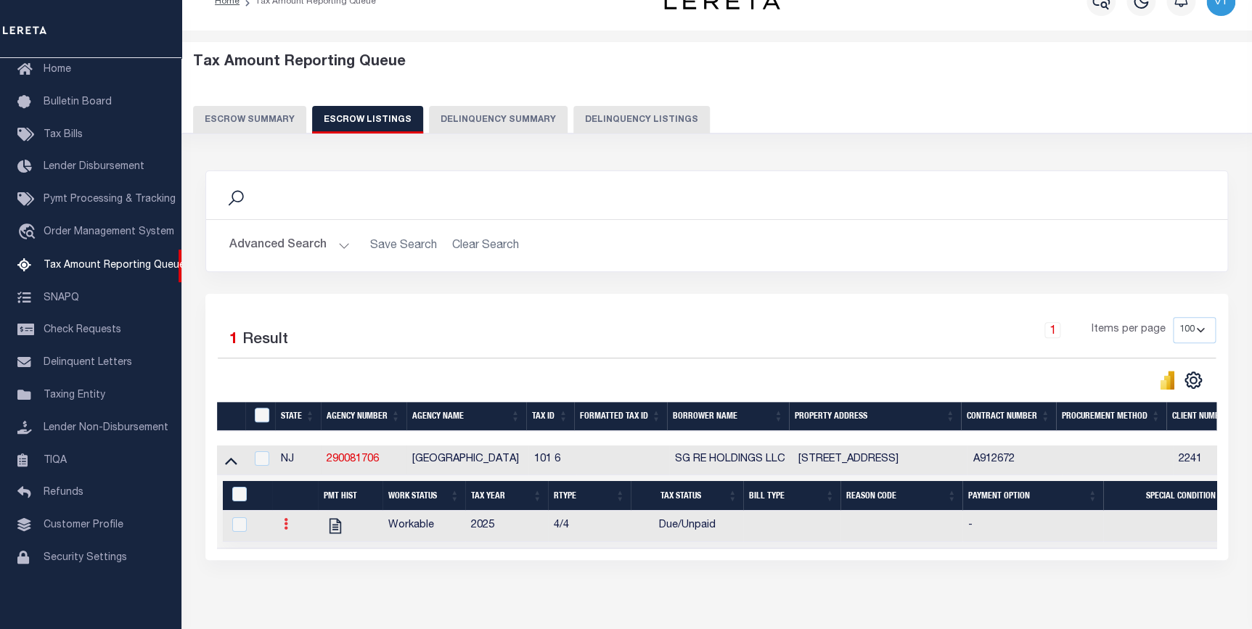
click at [286, 528] on icon at bounding box center [286, 524] width 4 height 12
click at [301, 580] on img "" at bounding box center [303, 572] width 15 height 15
checkbox input "true"
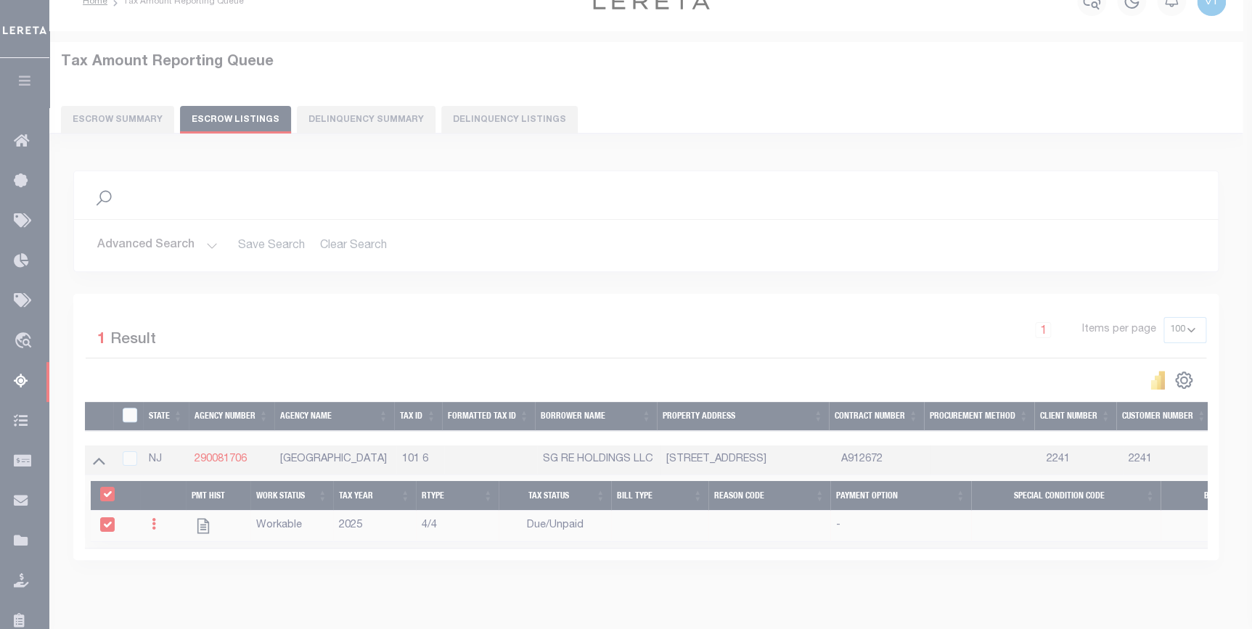
select select "DUE"
type input "$1,306.08"
type input "N/A"
type input "[DATE]"
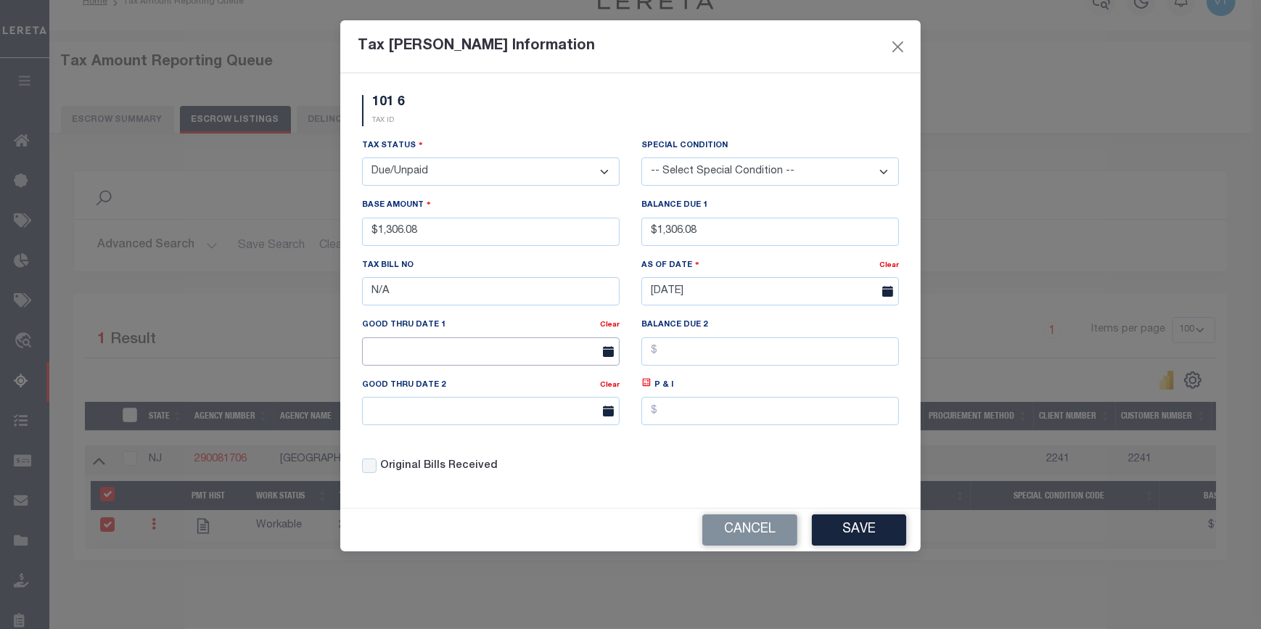
click at [461, 343] on input "text" at bounding box center [491, 351] width 258 height 28
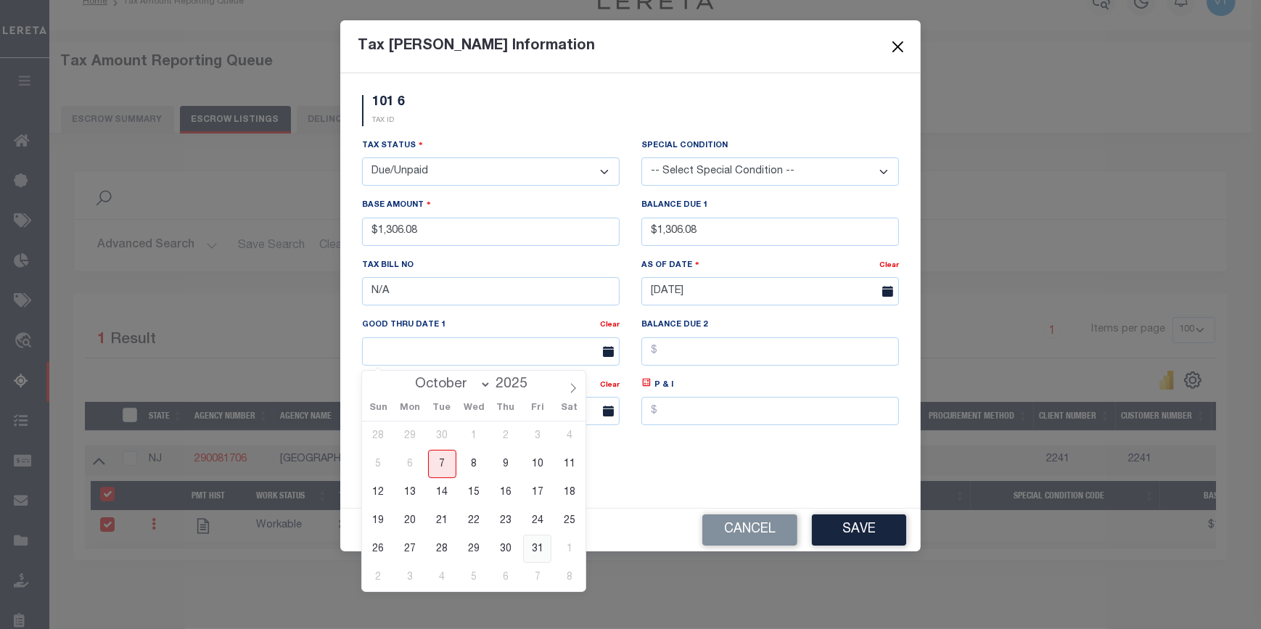
click at [538, 556] on span "31" at bounding box center [537, 549] width 28 height 28
type input "[DATE]"
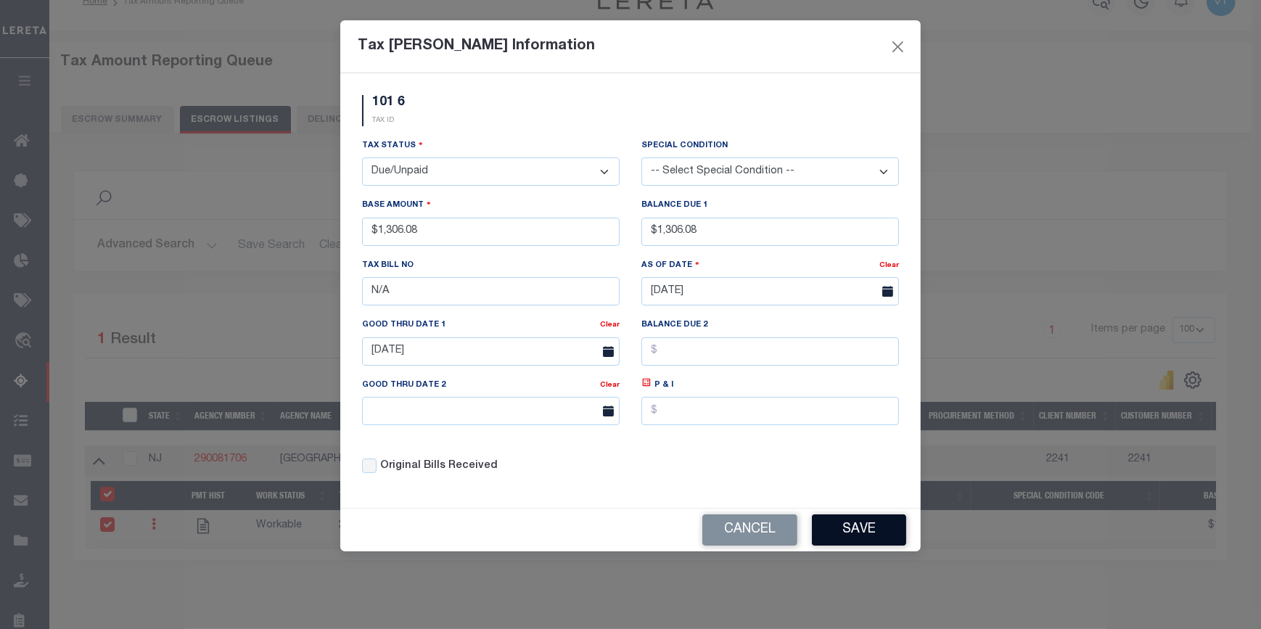
click at [844, 536] on button "Save" at bounding box center [859, 530] width 94 height 31
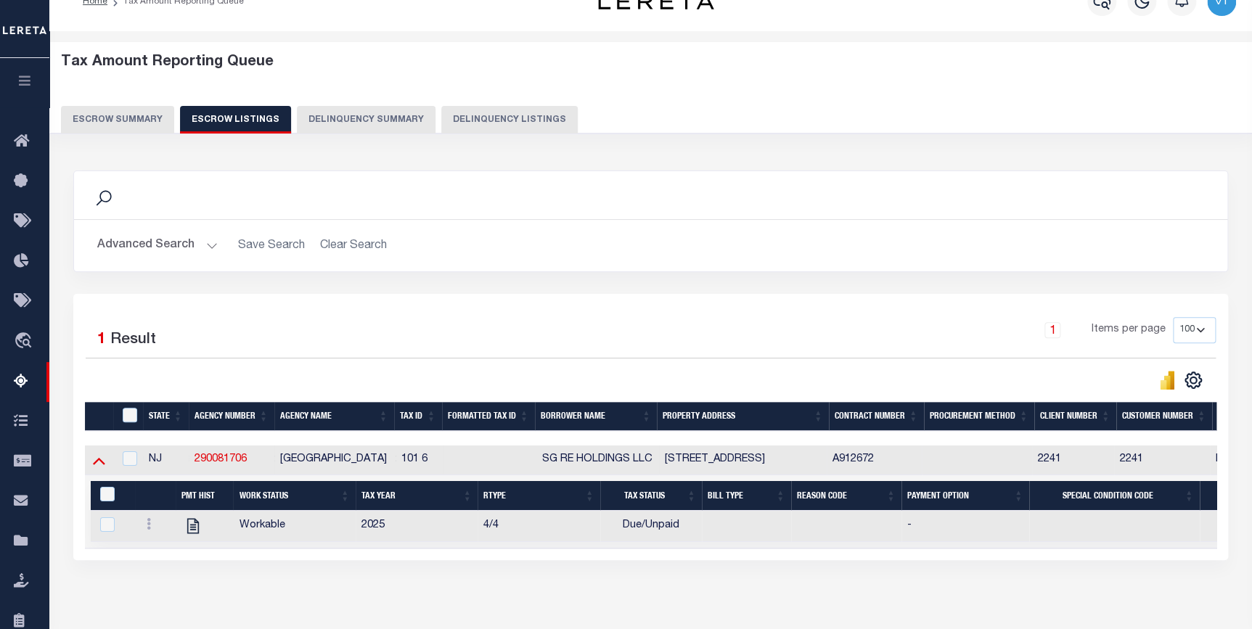
click at [97, 463] on icon at bounding box center [99, 461] width 12 height 7
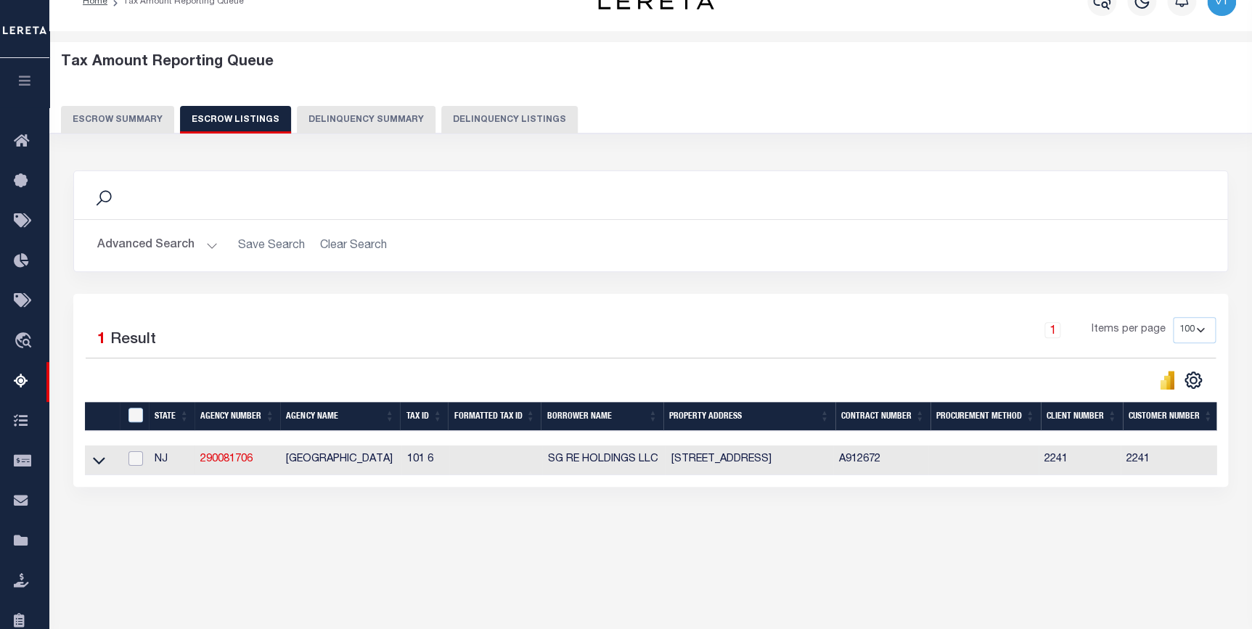
click at [139, 458] on input "checkbox" at bounding box center [135, 458] width 15 height 15
checkbox input "true"
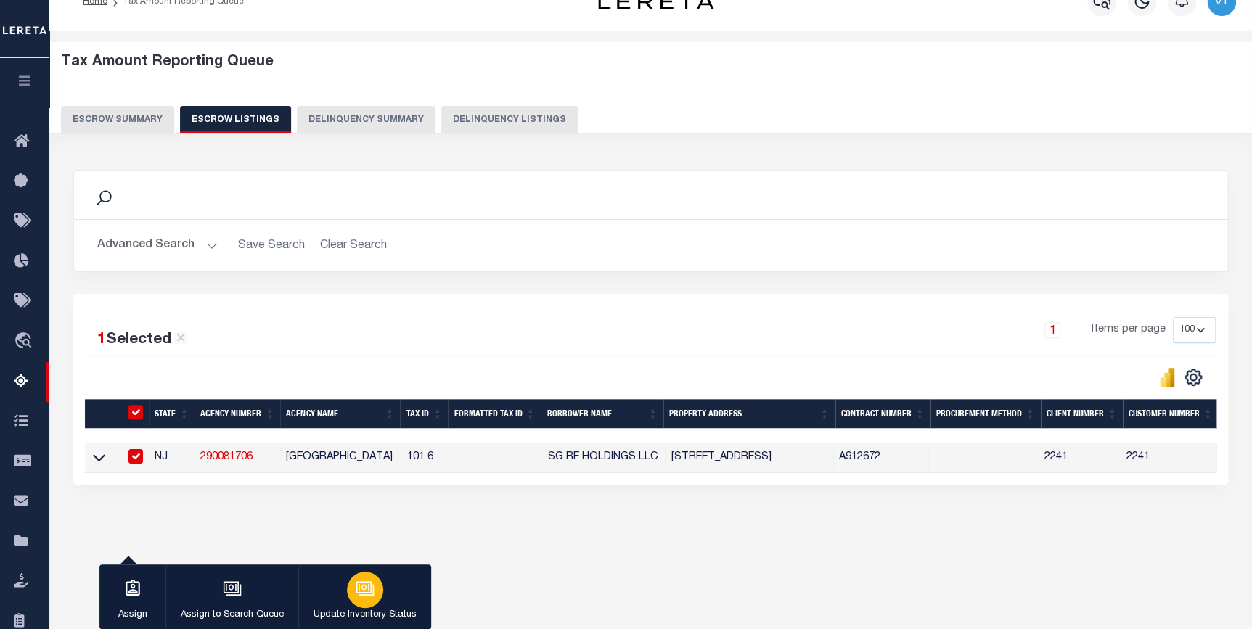
click at [357, 592] on icon "button" at bounding box center [365, 588] width 19 height 19
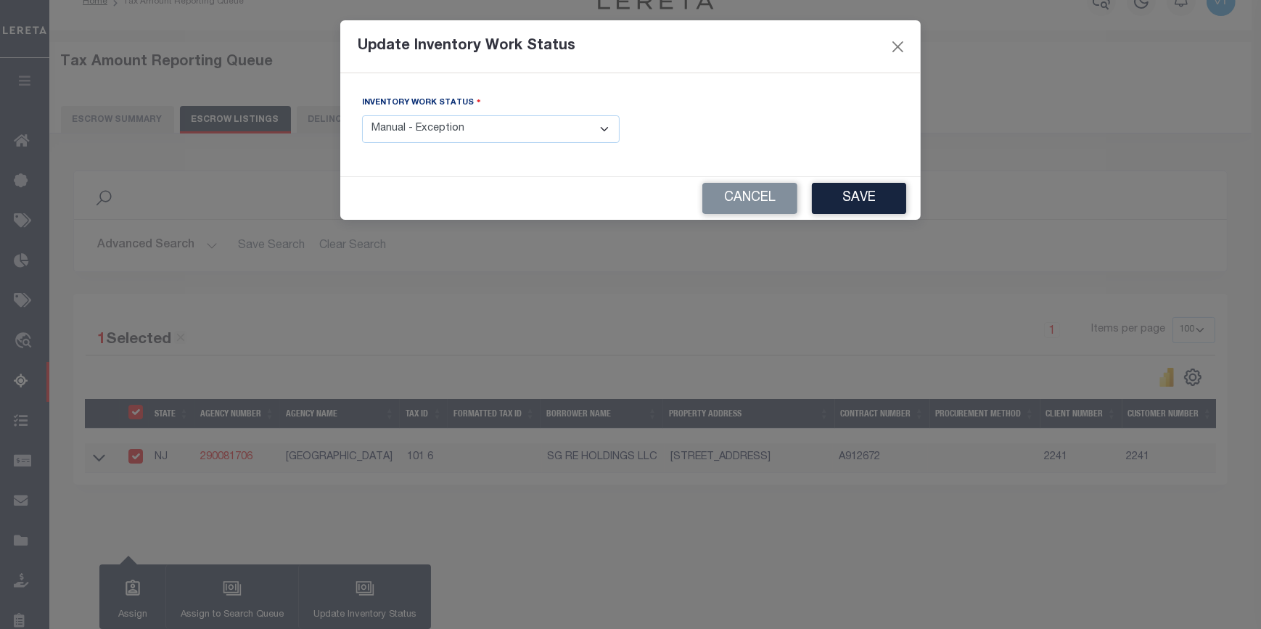
click at [428, 131] on select "- Select Inventory Status - Manual - Exception Pended - Awaiting Search Late Ad…" at bounding box center [491, 129] width 258 height 28
select select "4"
click at [362, 115] on select "- Select Inventory Status - Manual - Exception Pended - Awaiting Search Late Ad…" at bounding box center [491, 129] width 258 height 28
click at [895, 199] on button "Save" at bounding box center [859, 198] width 94 height 31
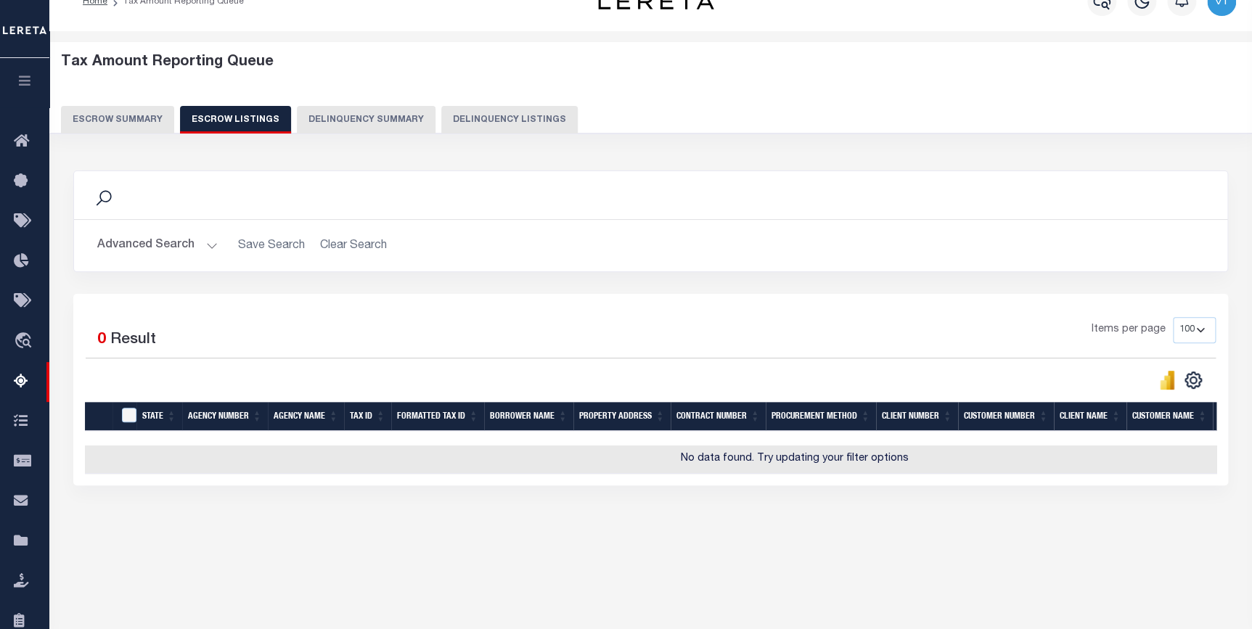
click at [116, 120] on button "Escrow Summary" at bounding box center [117, 120] width 113 height 28
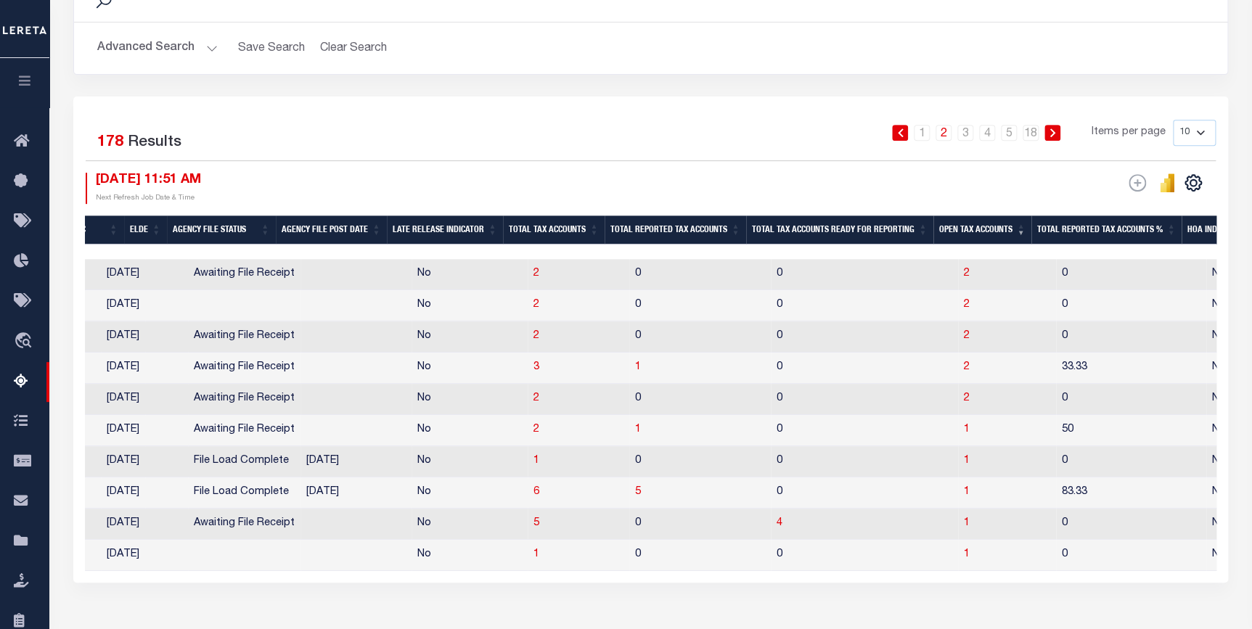
scroll to position [0, 700]
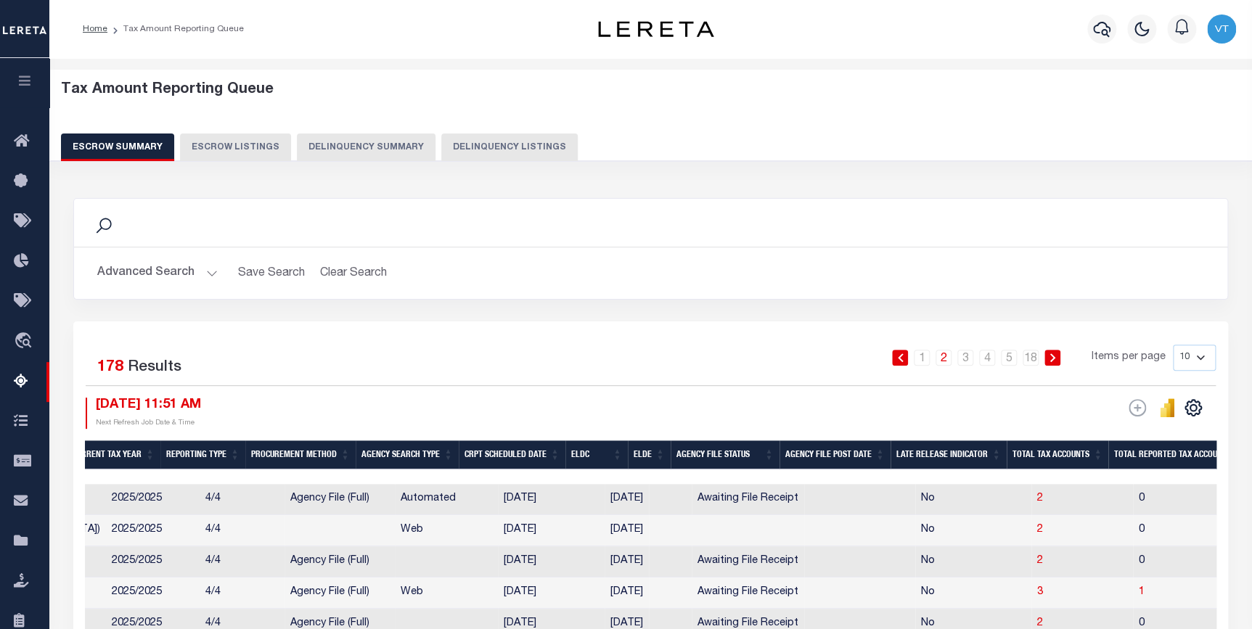
click at [205, 276] on button "Advanced Search" at bounding box center [157, 273] width 120 height 28
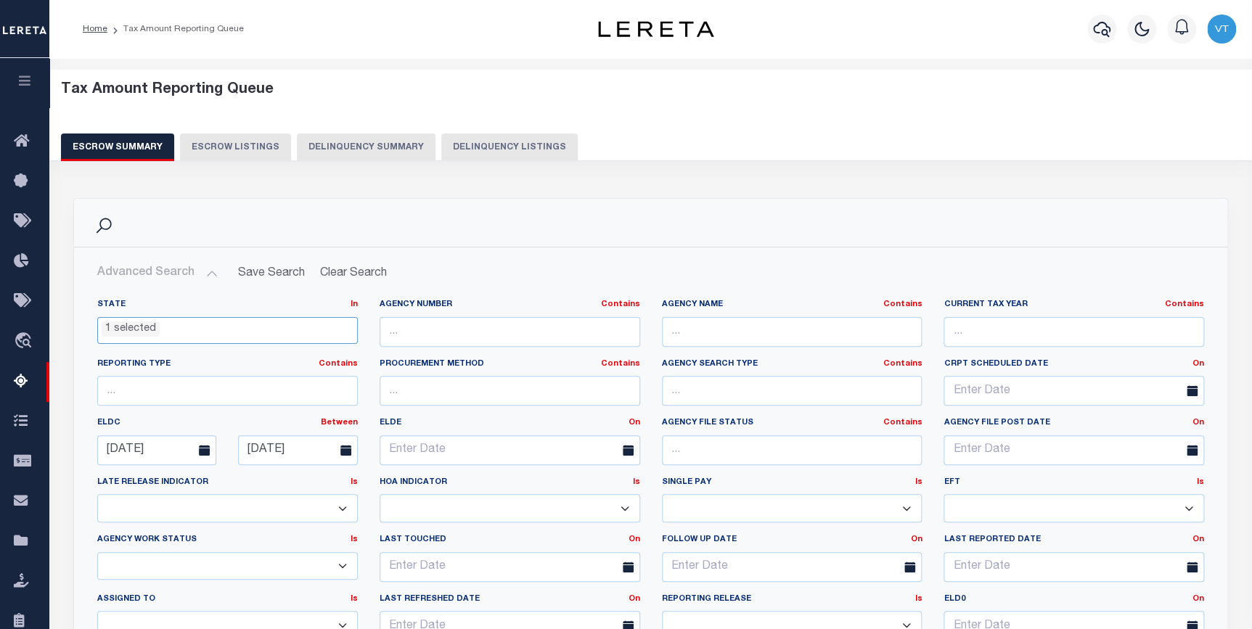
click at [326, 324] on ul "1 selected" at bounding box center [227, 328] width 259 height 20
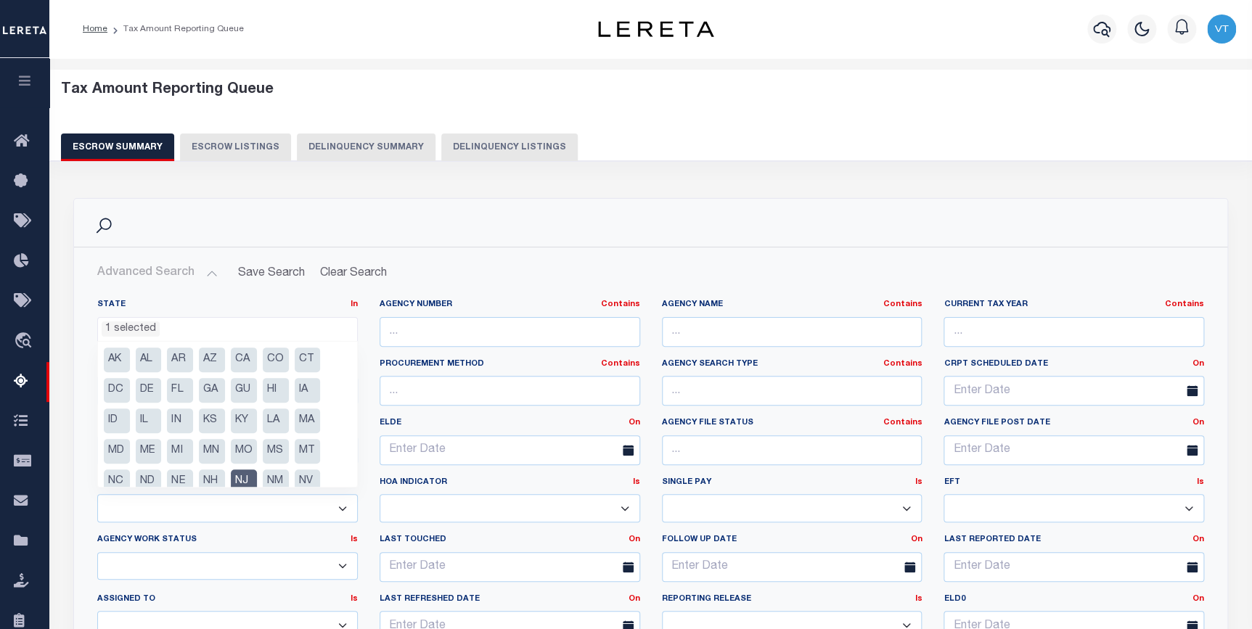
click at [244, 480] on li "NJ" at bounding box center [244, 482] width 26 height 25
select select
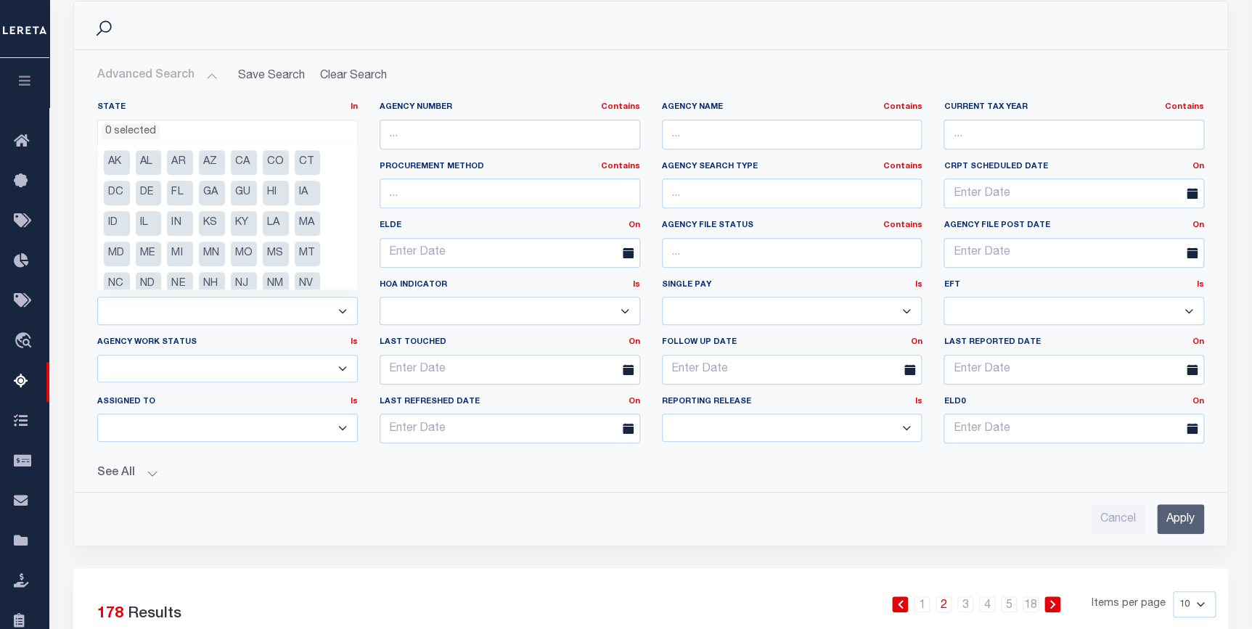
click at [1184, 520] on input "Apply" at bounding box center [1180, 519] width 47 height 30
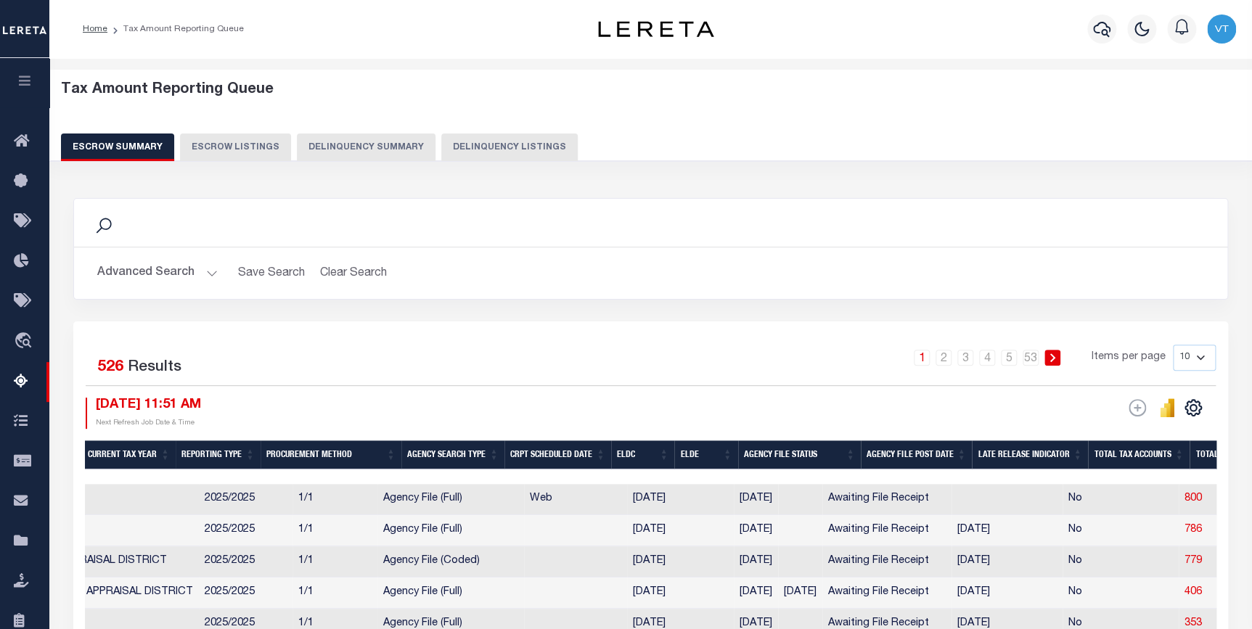
click at [177, 282] on button "Advanced Search" at bounding box center [157, 273] width 120 height 28
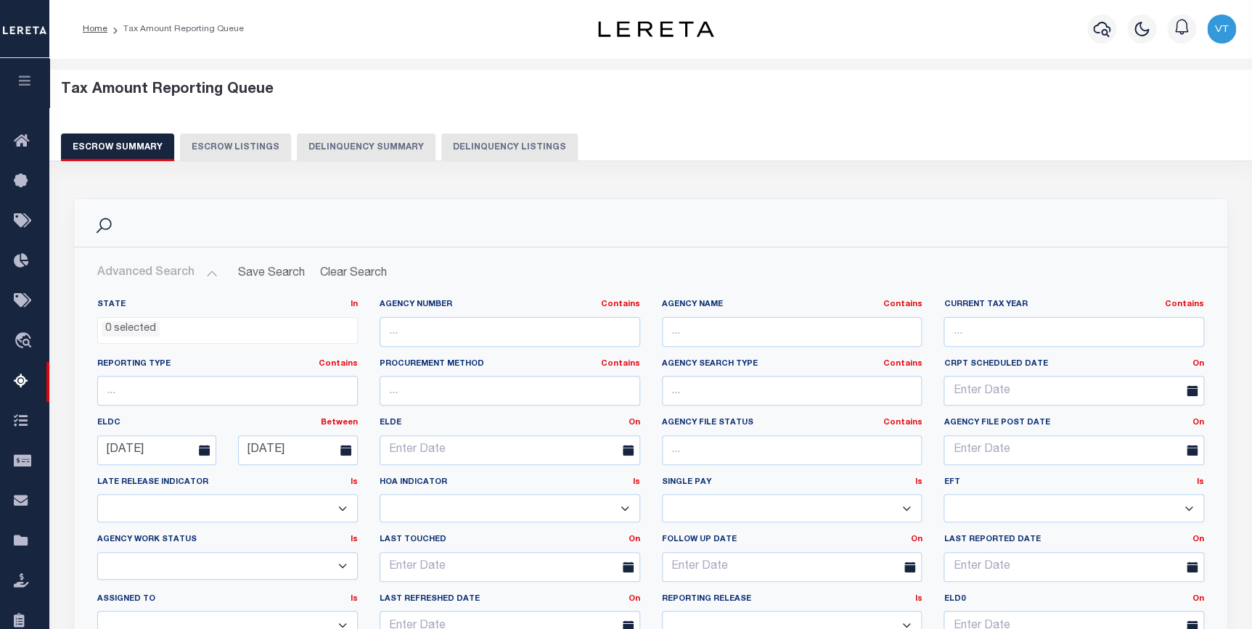
click at [179, 271] on button "Advanced Search" at bounding box center [157, 273] width 120 height 28
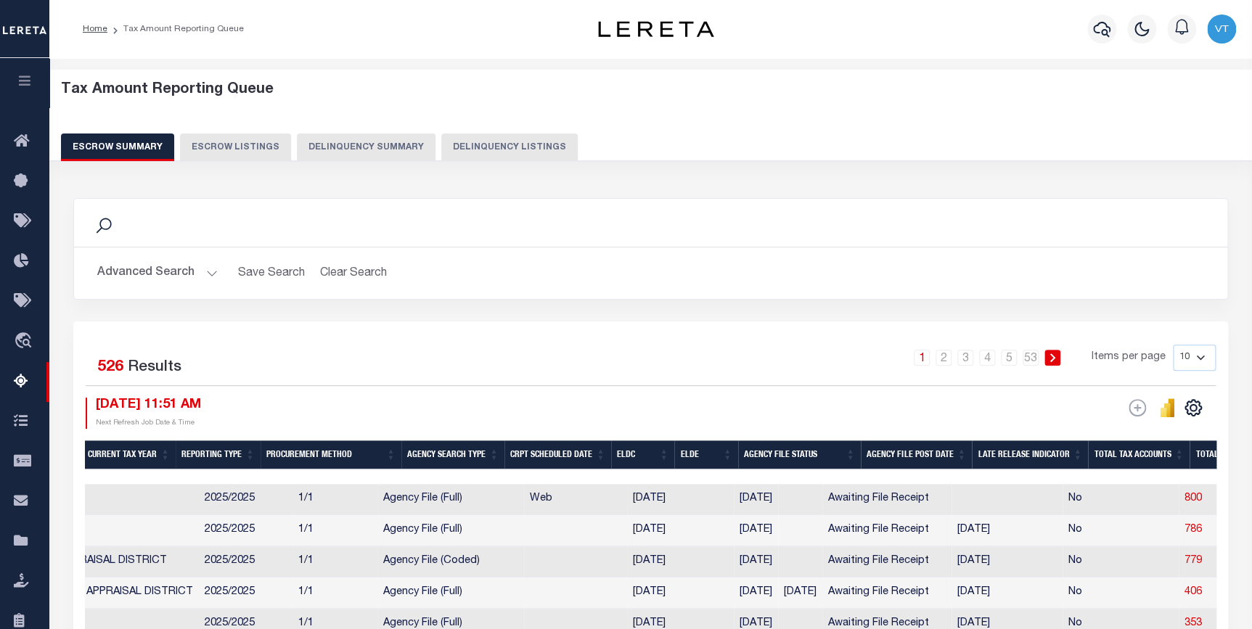
click at [202, 274] on button "Advanced Search" at bounding box center [157, 273] width 120 height 28
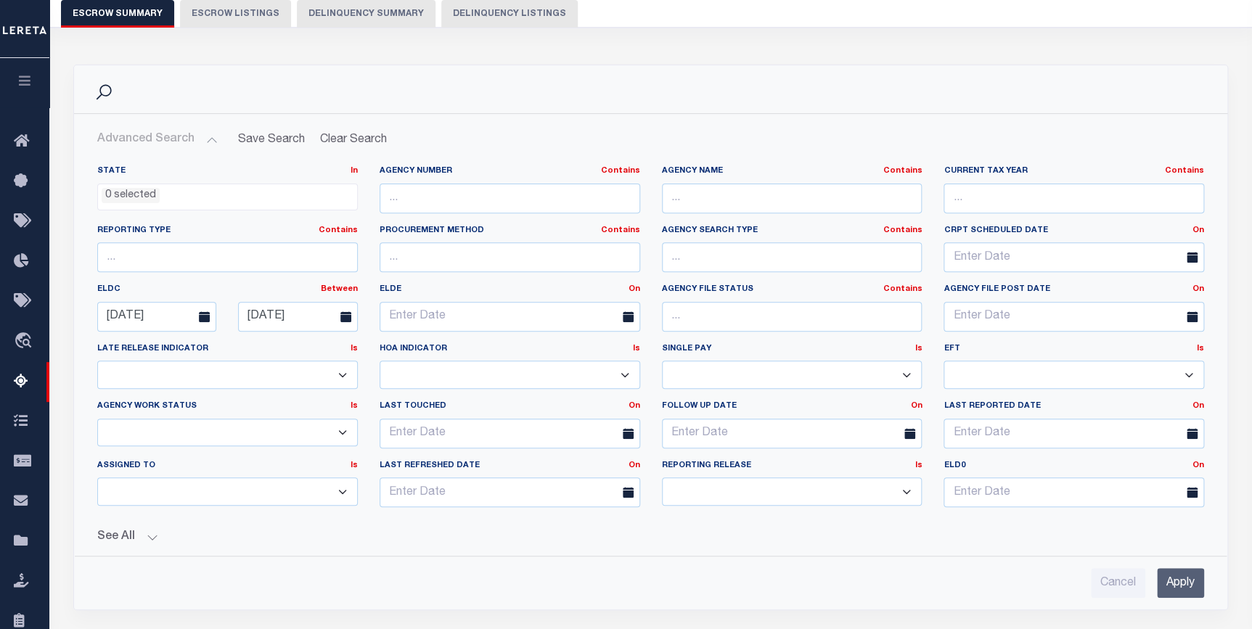
scroll to position [197, 0]
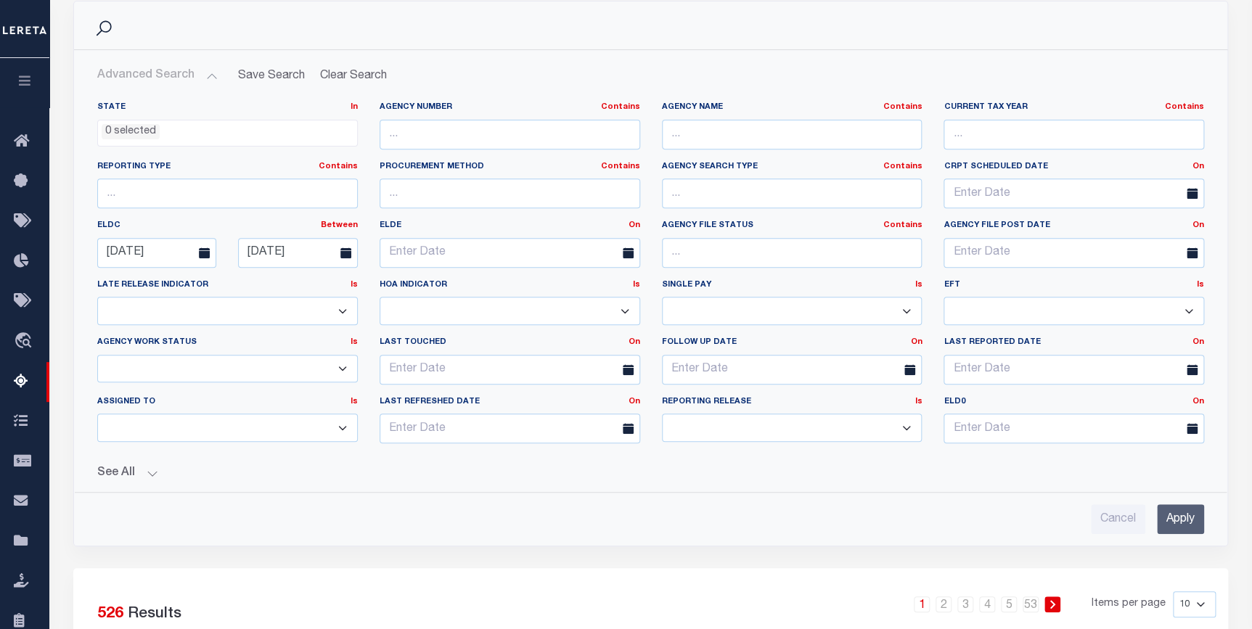
click at [1175, 527] on input "Apply" at bounding box center [1180, 519] width 47 height 30
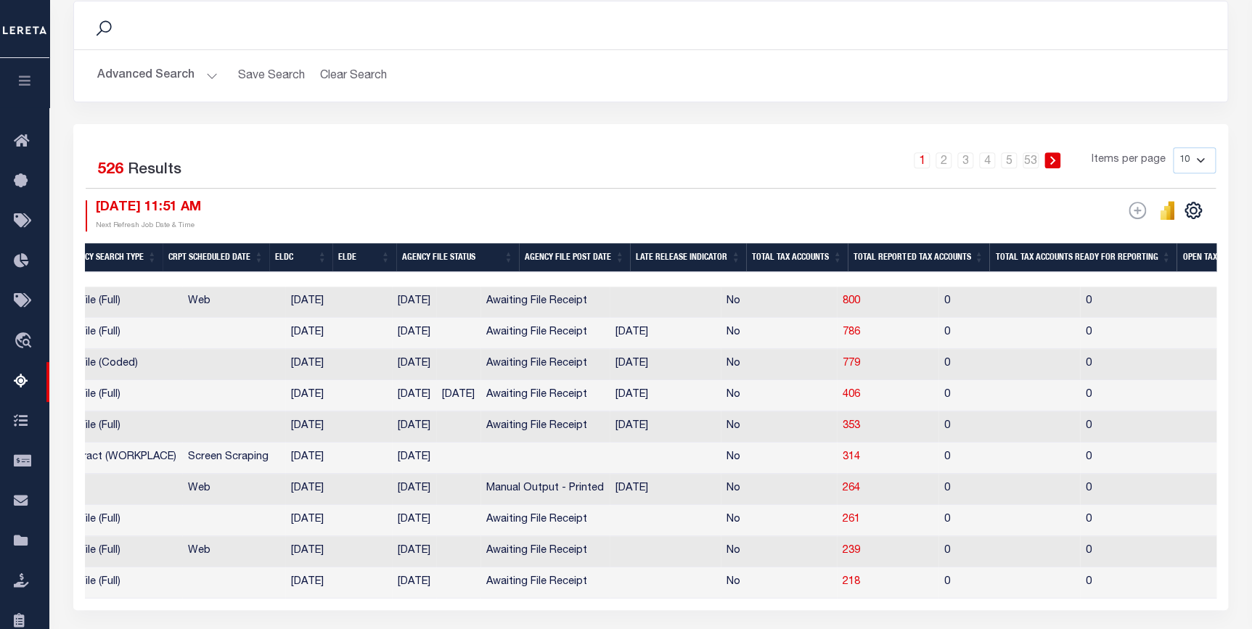
scroll to position [0, 912]
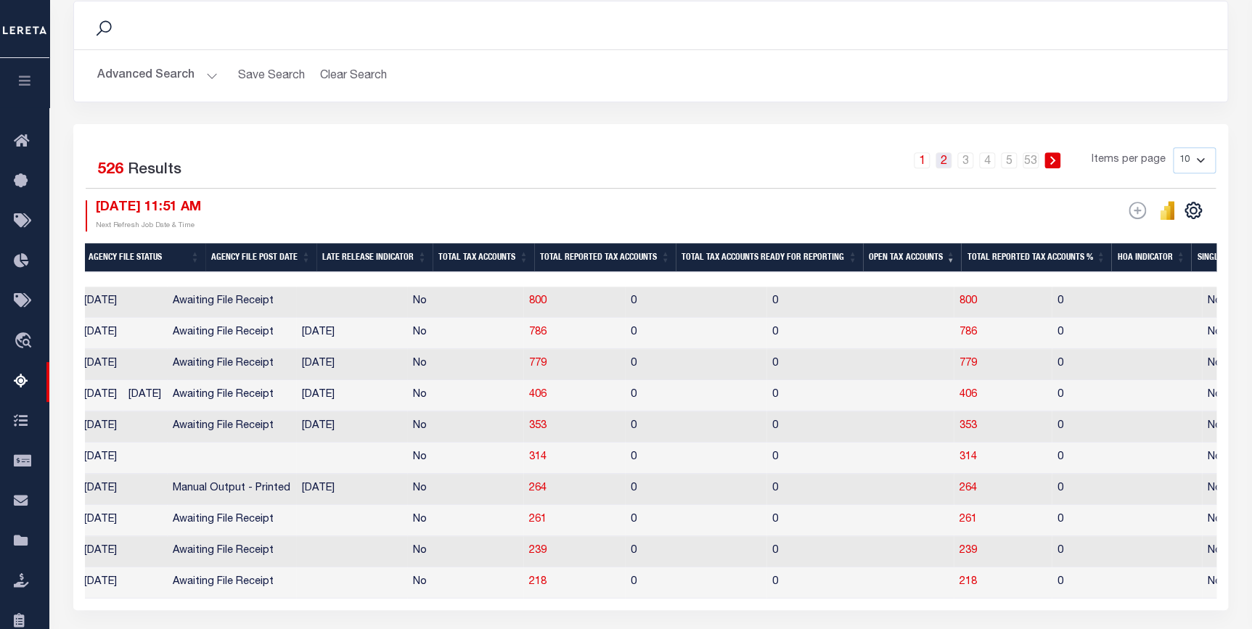
click at [946, 159] on link "2" at bounding box center [943, 160] width 16 height 16
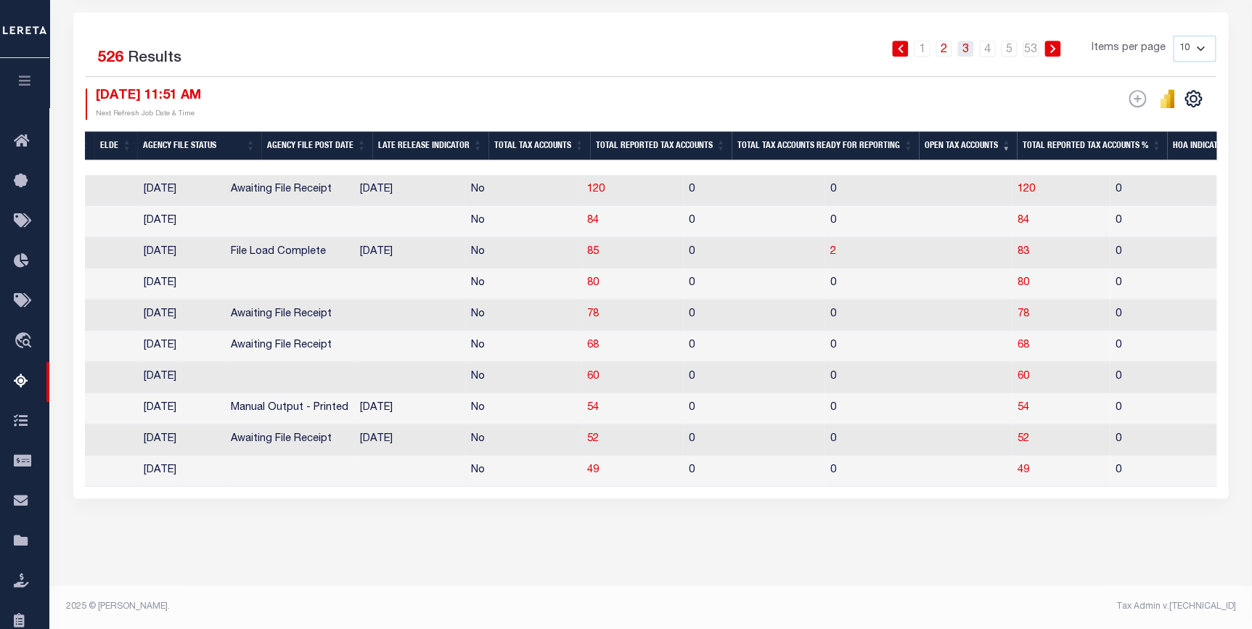
click at [964, 41] on link "3" at bounding box center [965, 49] width 16 height 16
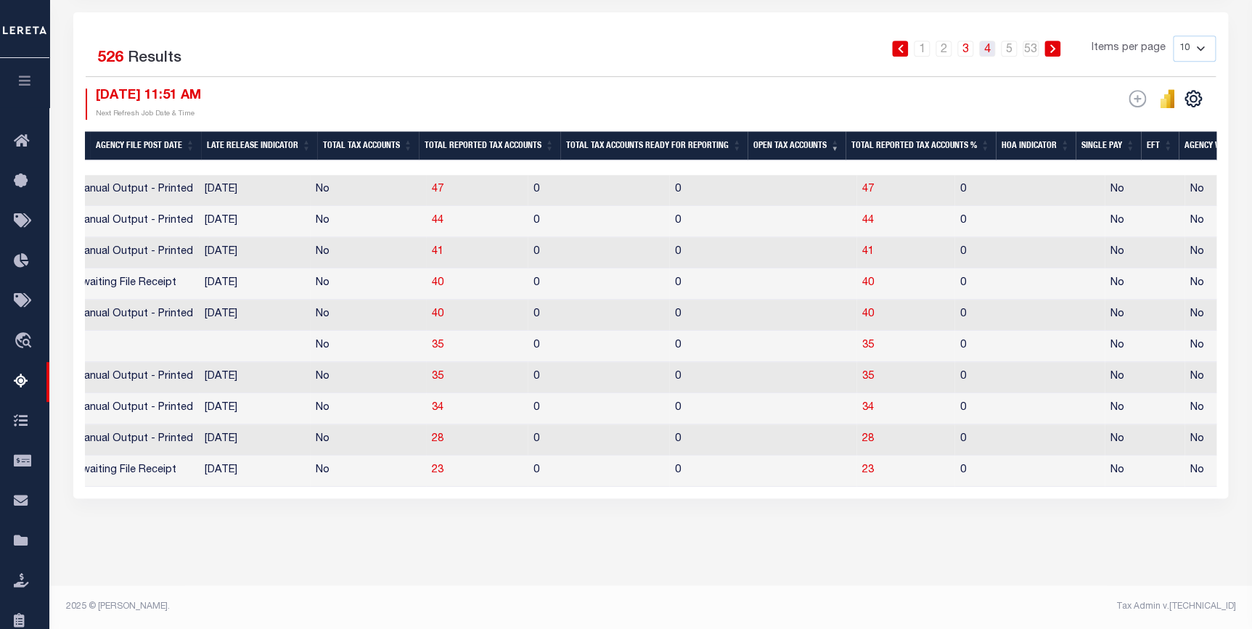
click at [991, 41] on link "4" at bounding box center [987, 49] width 16 height 16
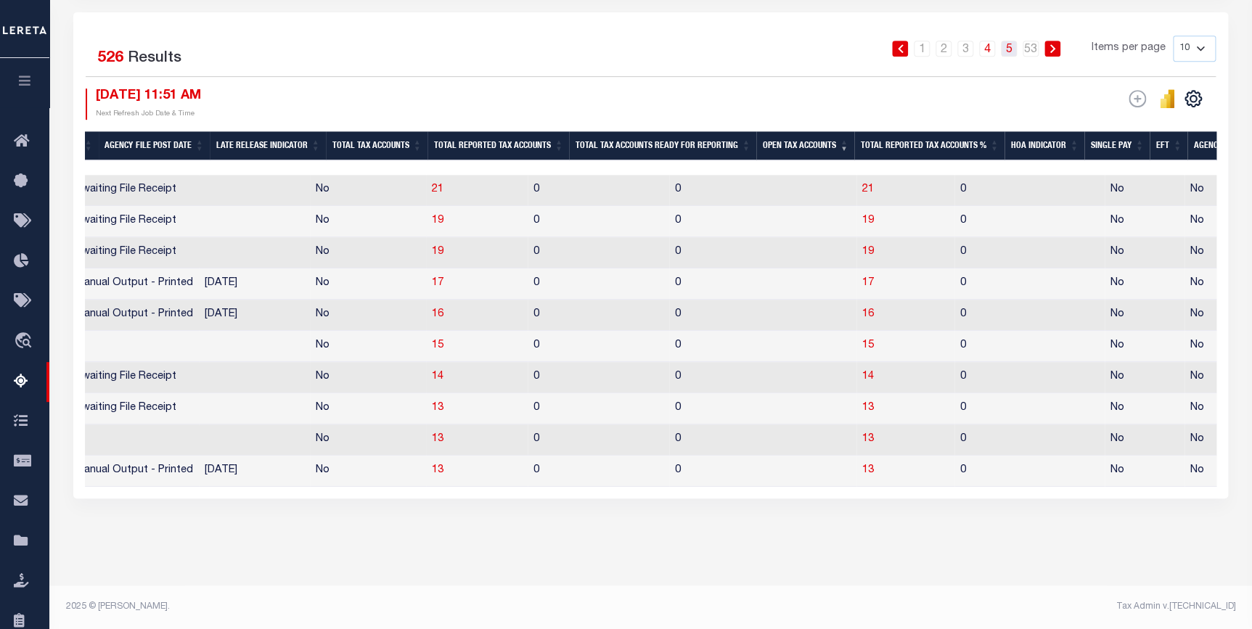
click at [1012, 41] on link "5" at bounding box center [1009, 49] width 16 height 16
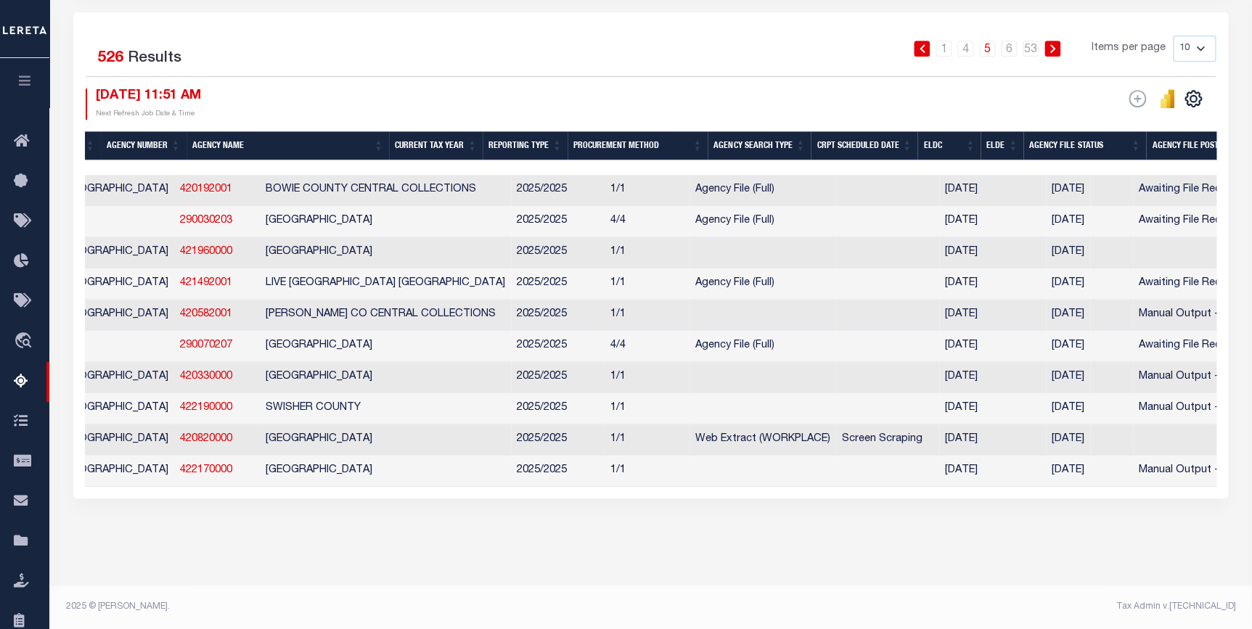
drag, startPoint x: 329, startPoint y: 487, endPoint x: 452, endPoint y: 489, distance: 123.4
click at [452, 489] on div "Selected 526 Results 1 … 4 5 6 … 53 Items per page 10 25 50 100 500 [DATE] 11:5…" at bounding box center [650, 255] width 1155 height 486
